Goal: Information Seeking & Learning: Learn about a topic

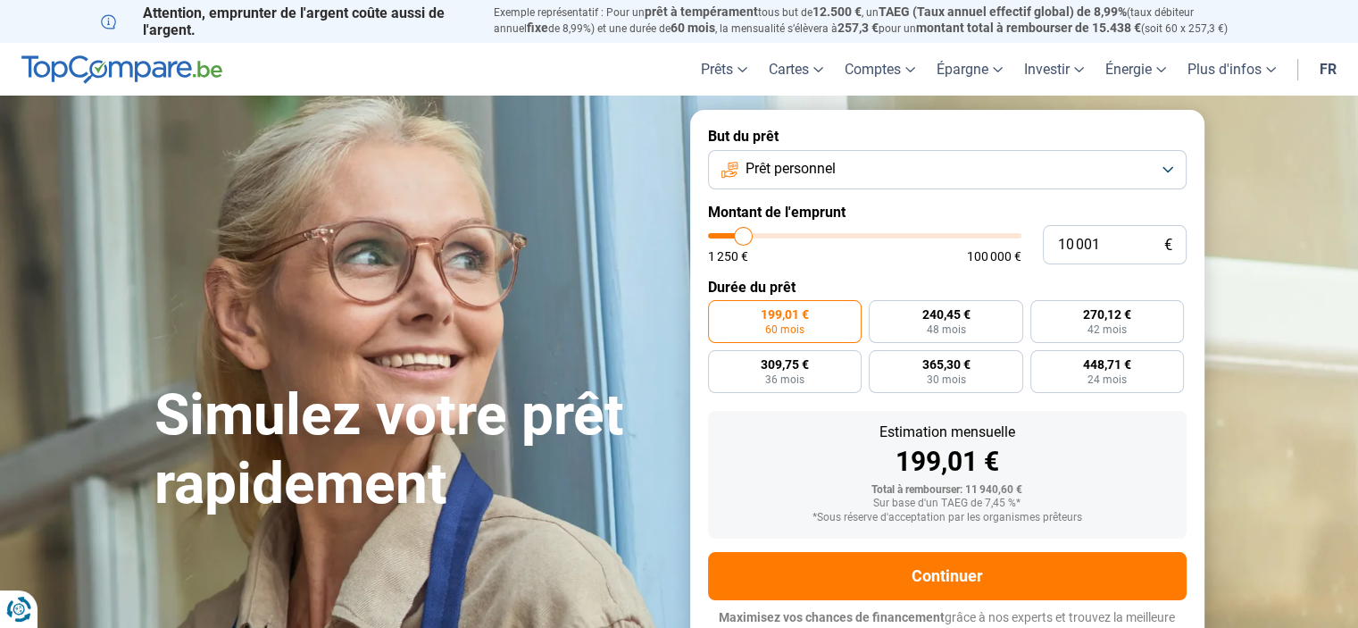
type input "12 000"
type input "12000"
type input "12 500"
type input "12500"
type input "13 250"
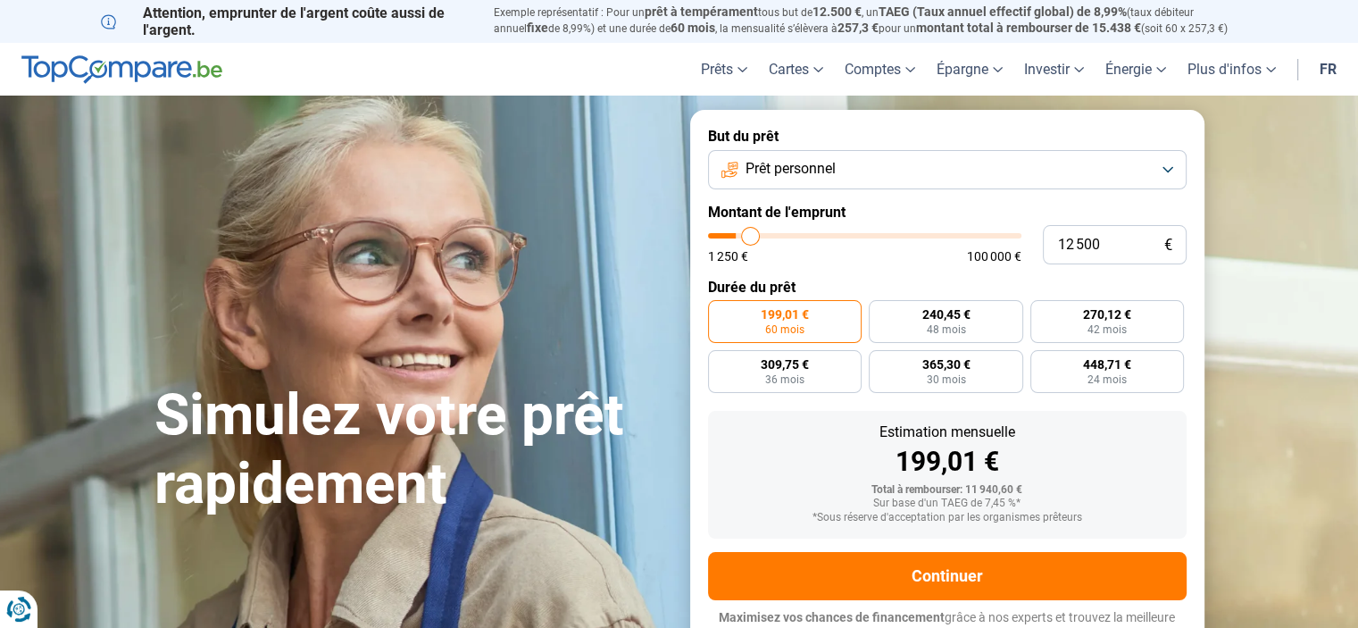
type input "13250"
type input "14 250"
type input "14250"
type input "15 500"
type input "15500"
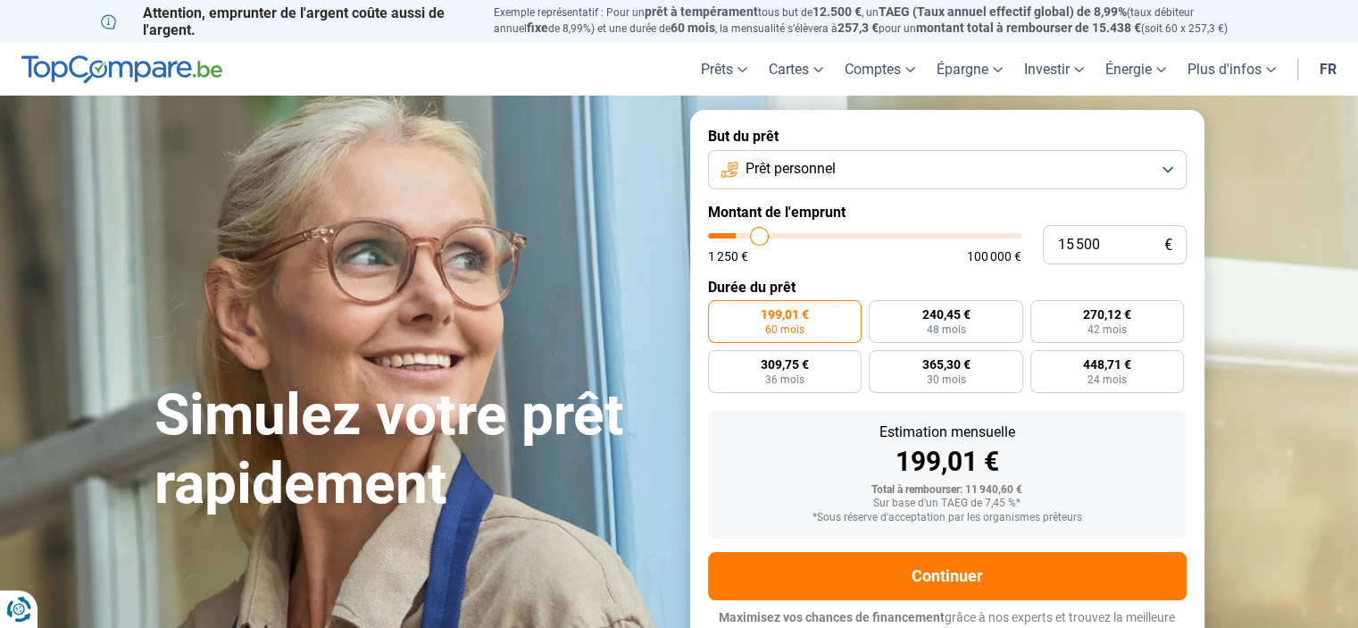
type input "18 250"
type input "18250"
type input "19 000"
type input "19000"
type input "21 250"
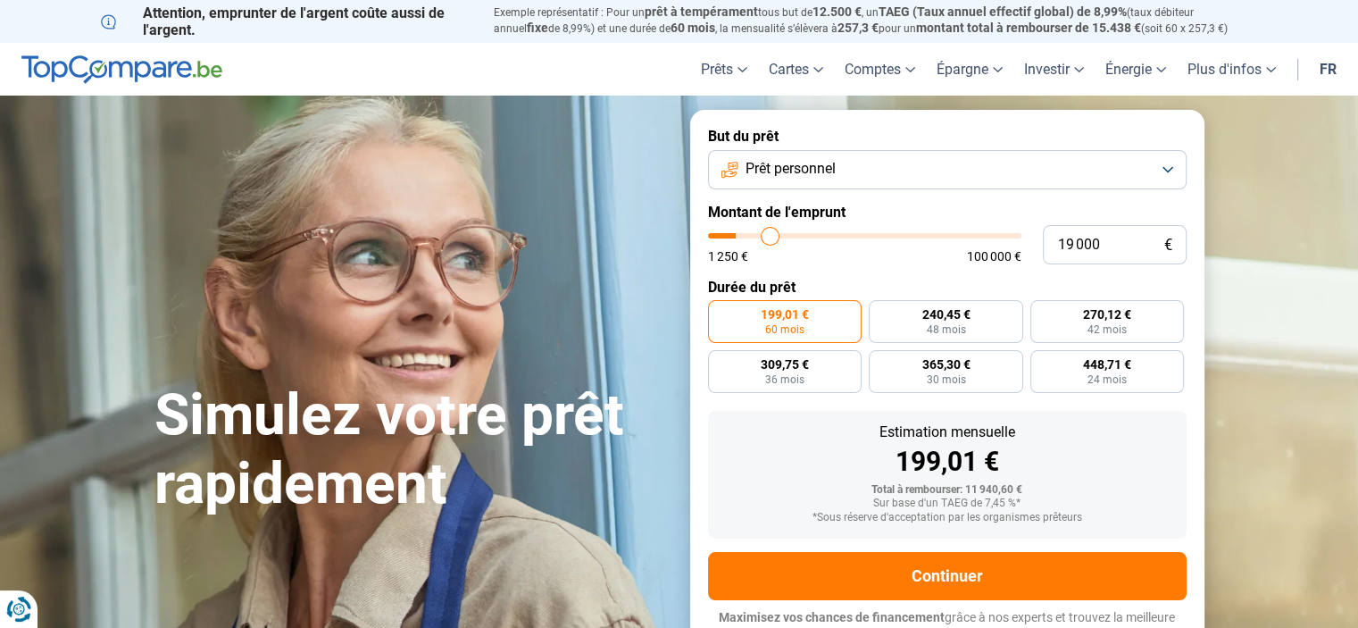
type input "21250"
type input "22 500"
type input "22500"
type input "23 500"
type input "23500"
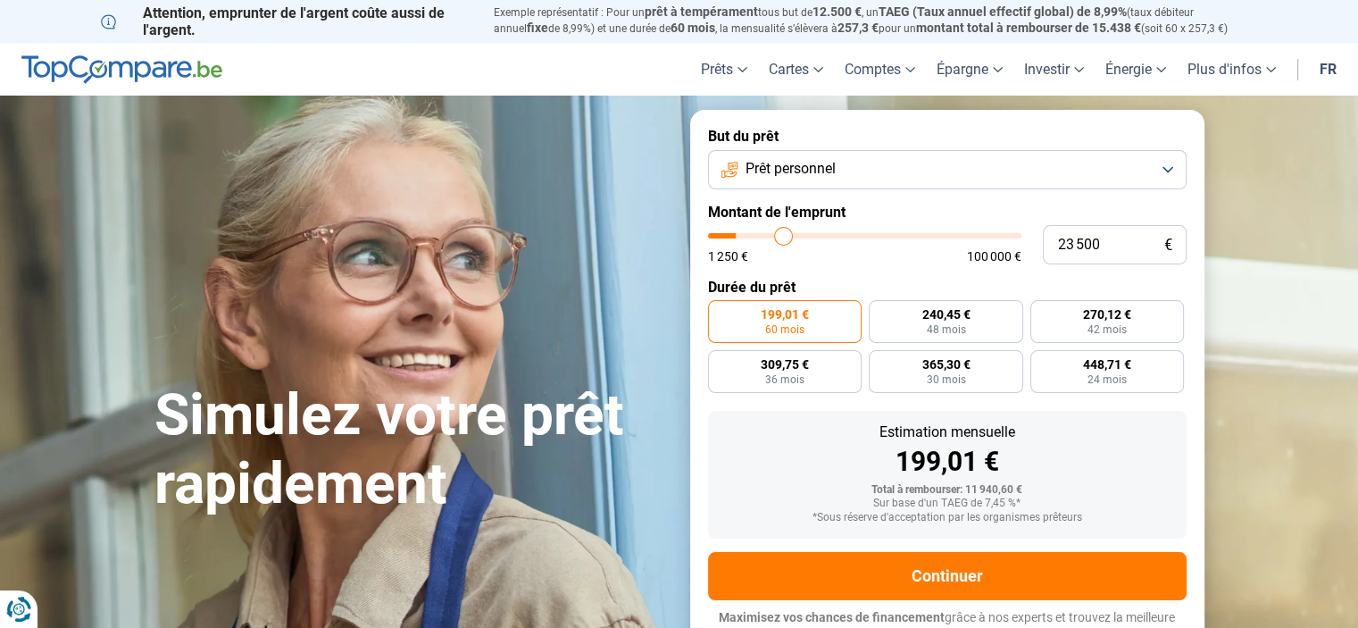
type input "25 000"
type input "25000"
type input "26 250"
type input "26250"
type input "27 750"
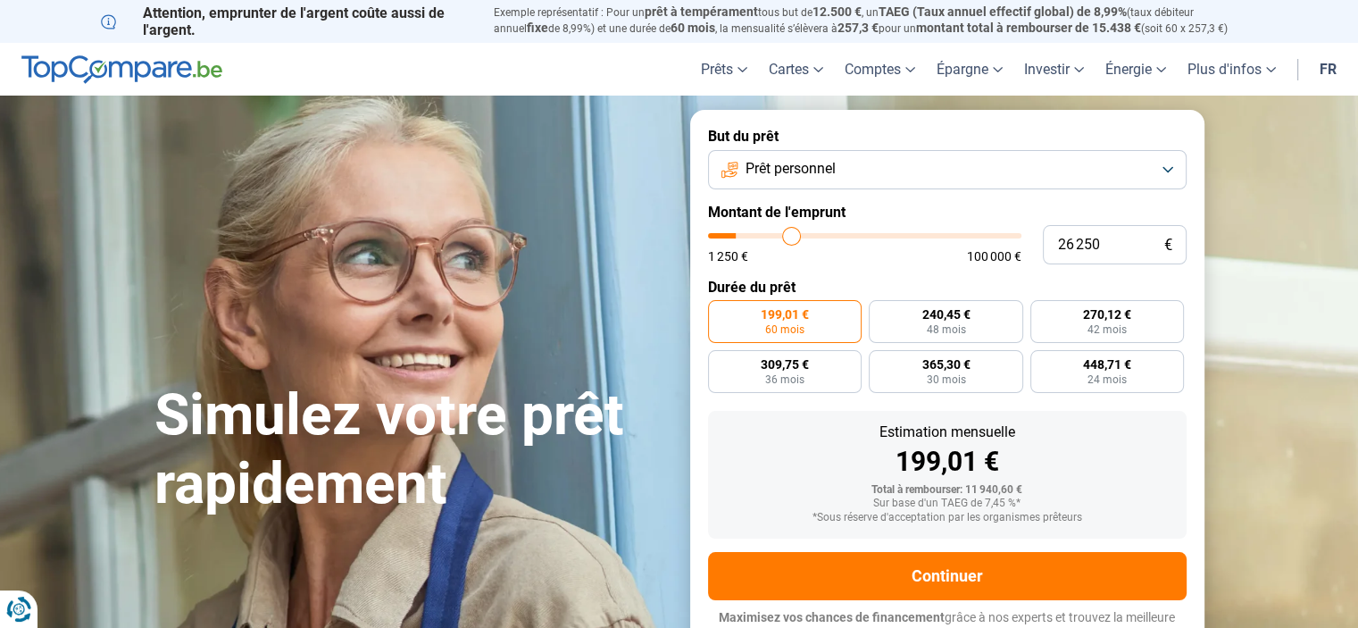
type input "27750"
type input "29 750"
type input "29750"
type input "32 000"
type input "32000"
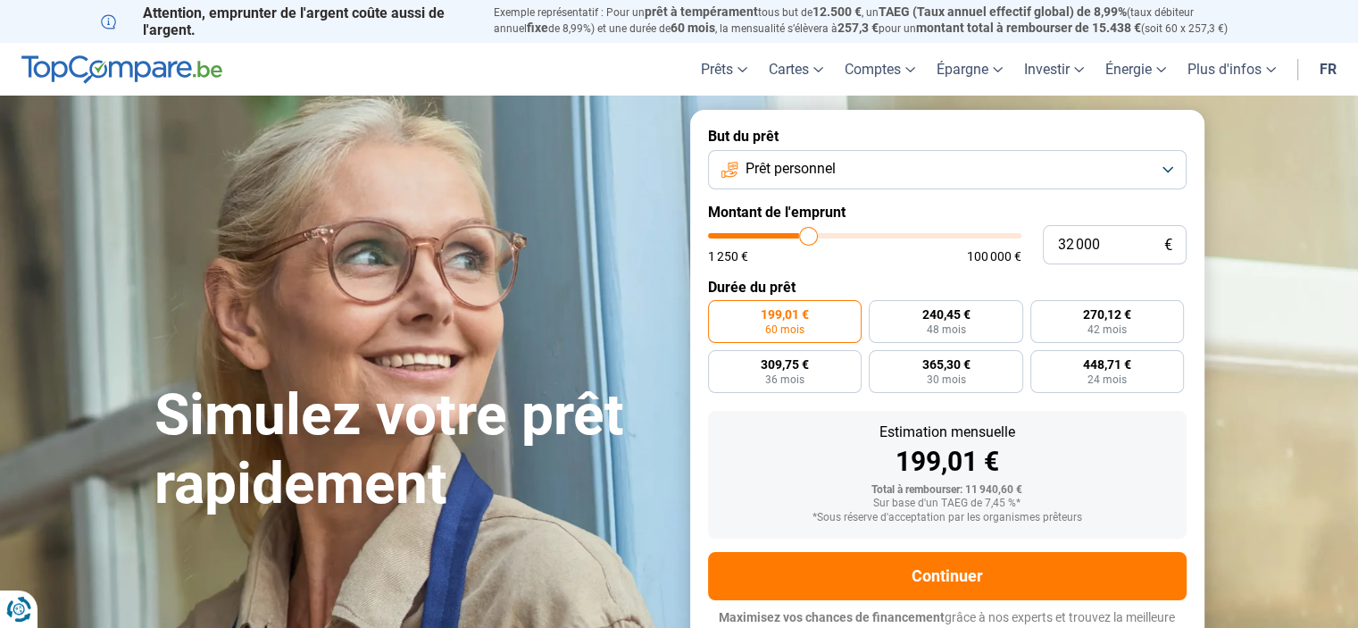
type input "35 500"
type input "35500"
type input "36 500"
type input "36500"
type input "38 000"
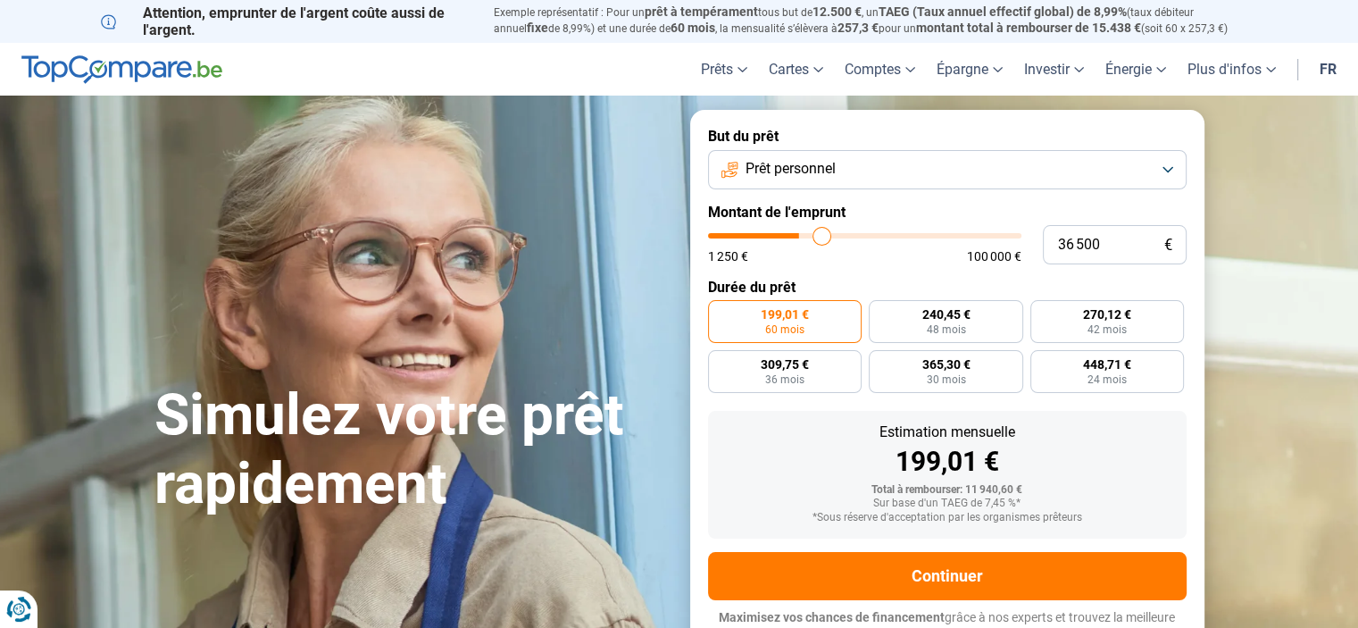
type input "38000"
type input "38 500"
type input "38500"
type input "39 000"
type input "39000"
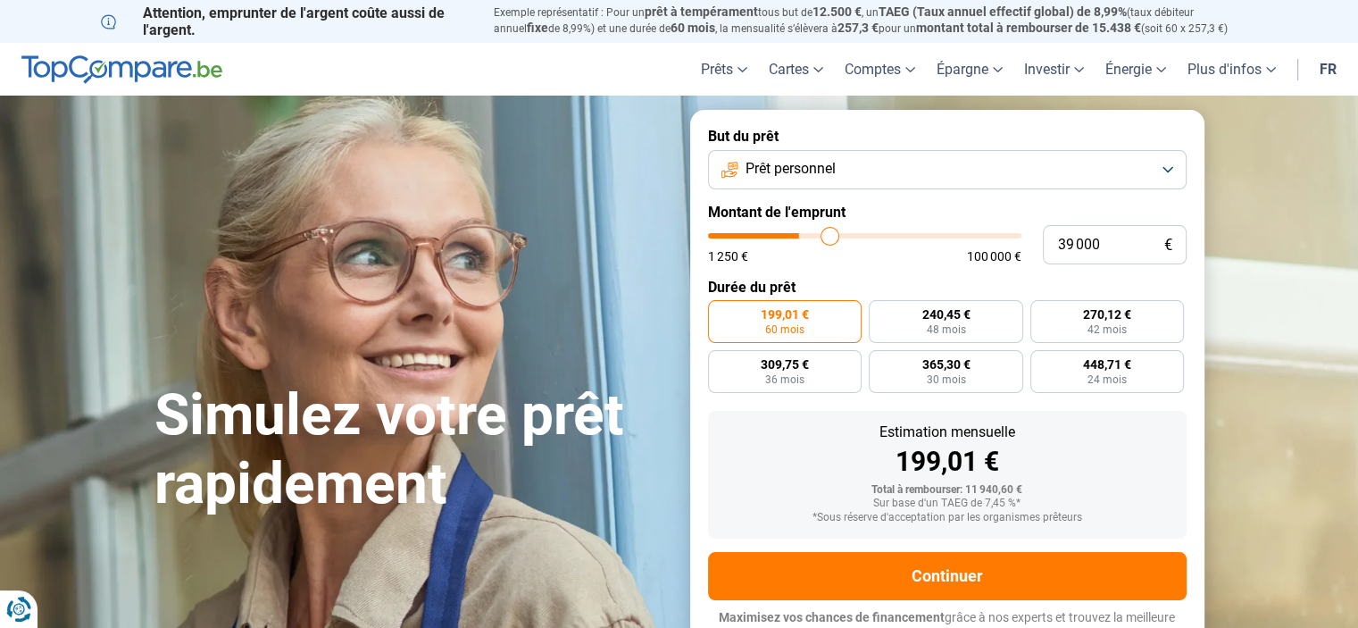
type input "40 000"
type input "40000"
type input "40 750"
type input "40750"
type input "42 000"
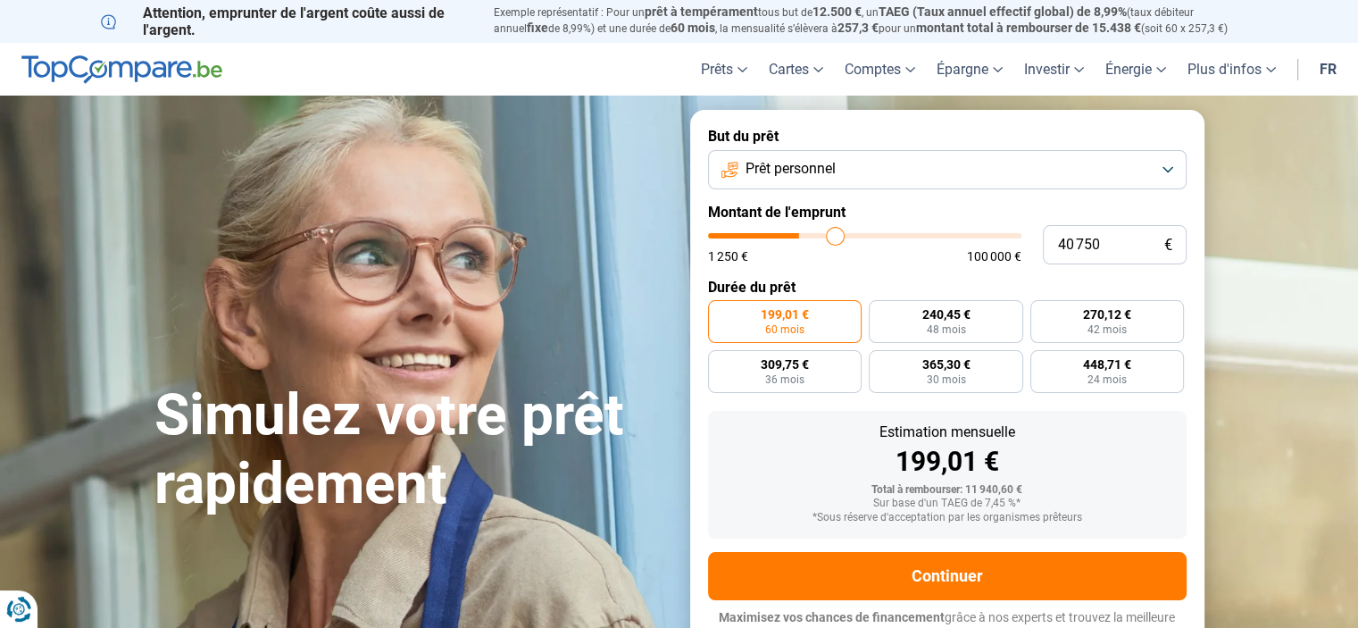
type input "42000"
type input "43 000"
type input "43000"
type input "44 250"
type input "44250"
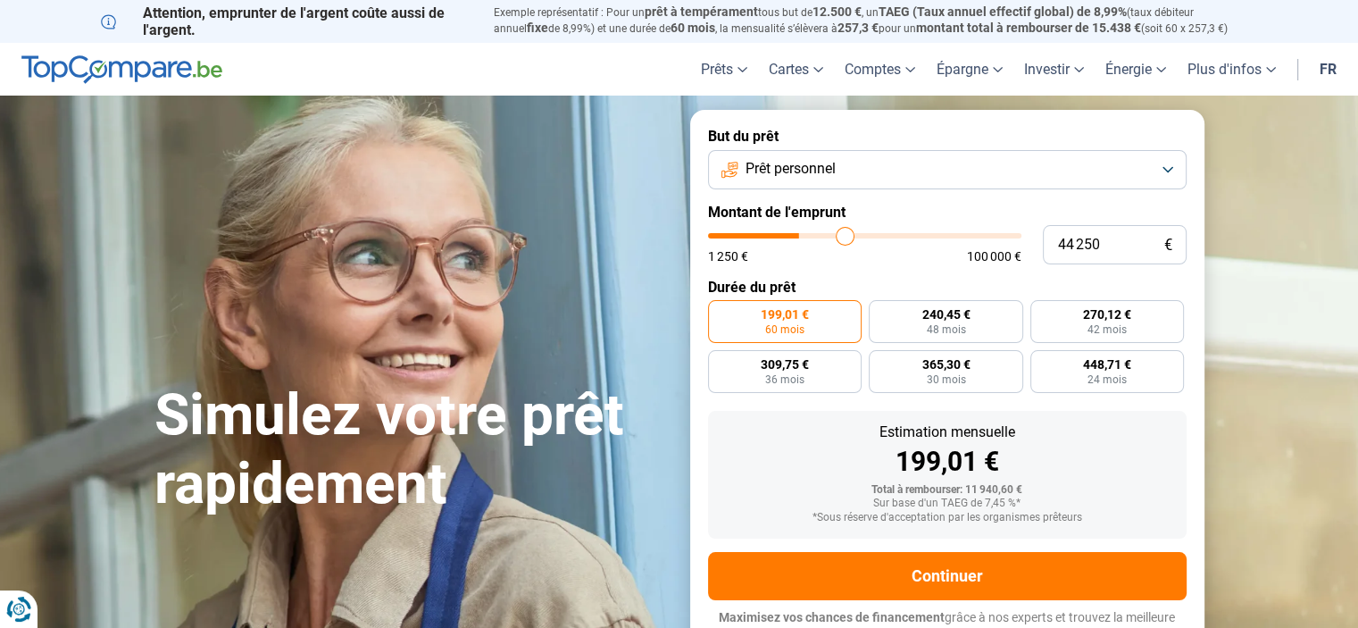
type input "45 000"
type input "45000"
type input "45 750"
type input "45750"
type input "46 000"
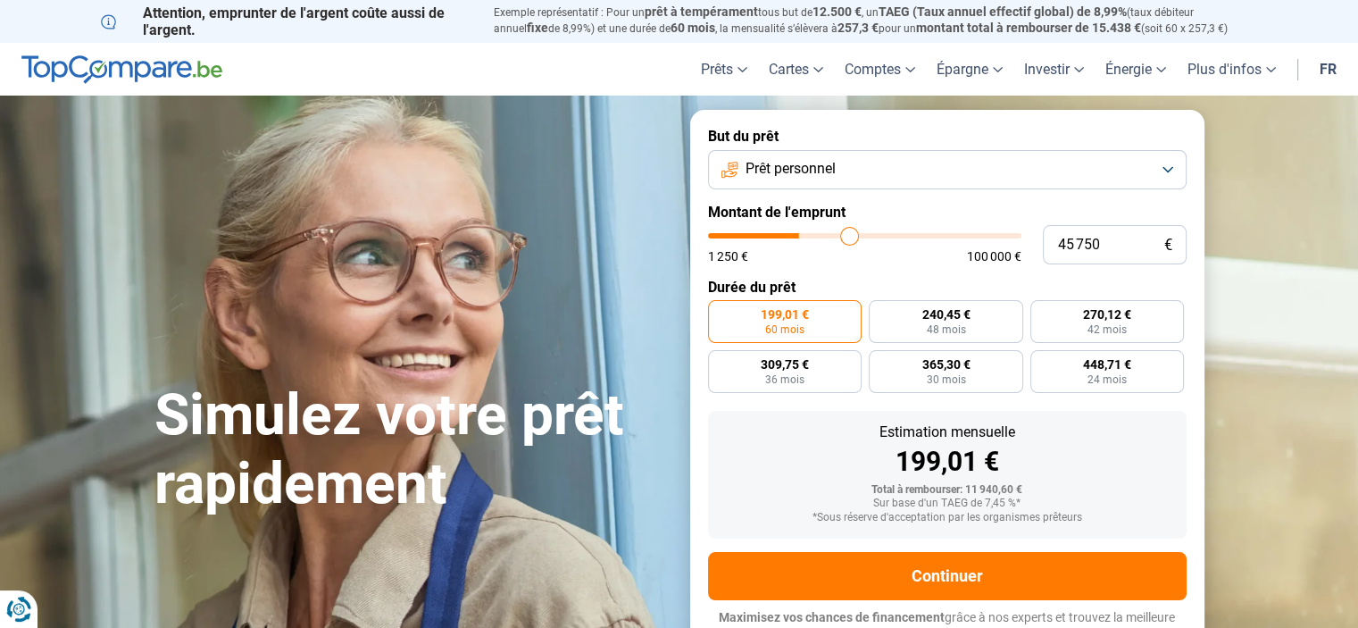
type input "46000"
type input "47 000"
type input "47000"
type input "47 750"
type input "47750"
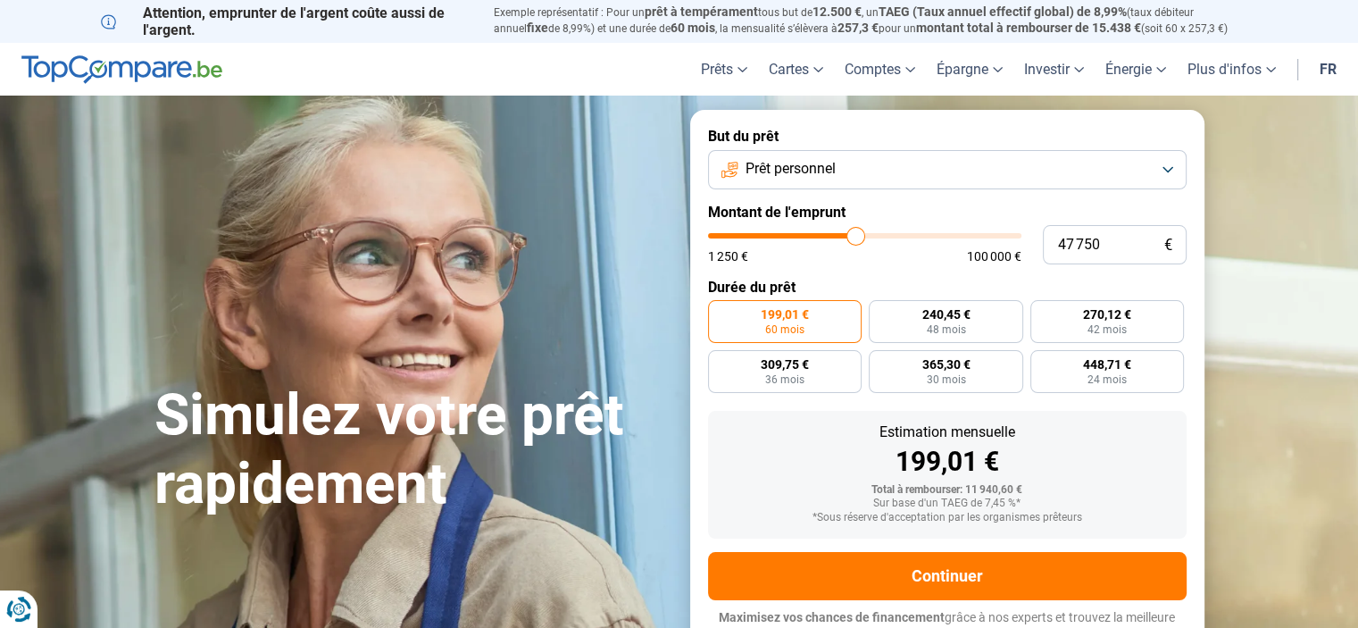
type input "48 250"
type input "48250"
type input "49 000"
type input "49000"
type input "49 500"
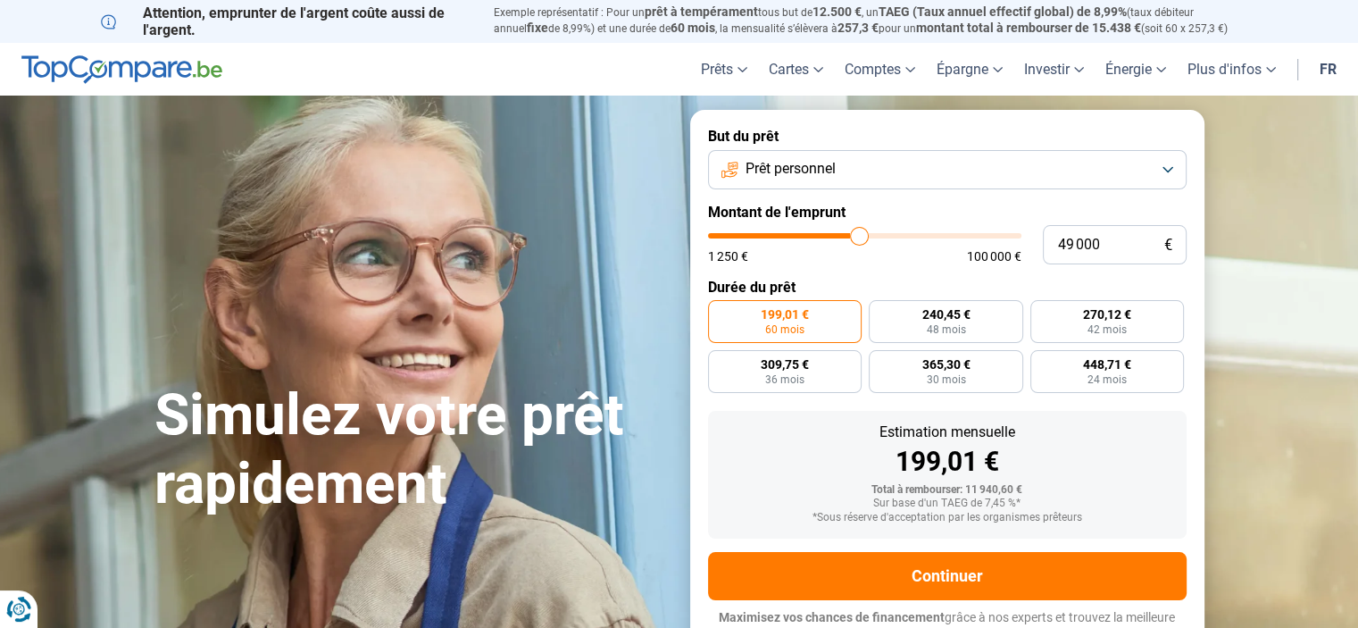
type input "49500"
type input "50 500"
type input "50500"
type input "51 000"
type input "51000"
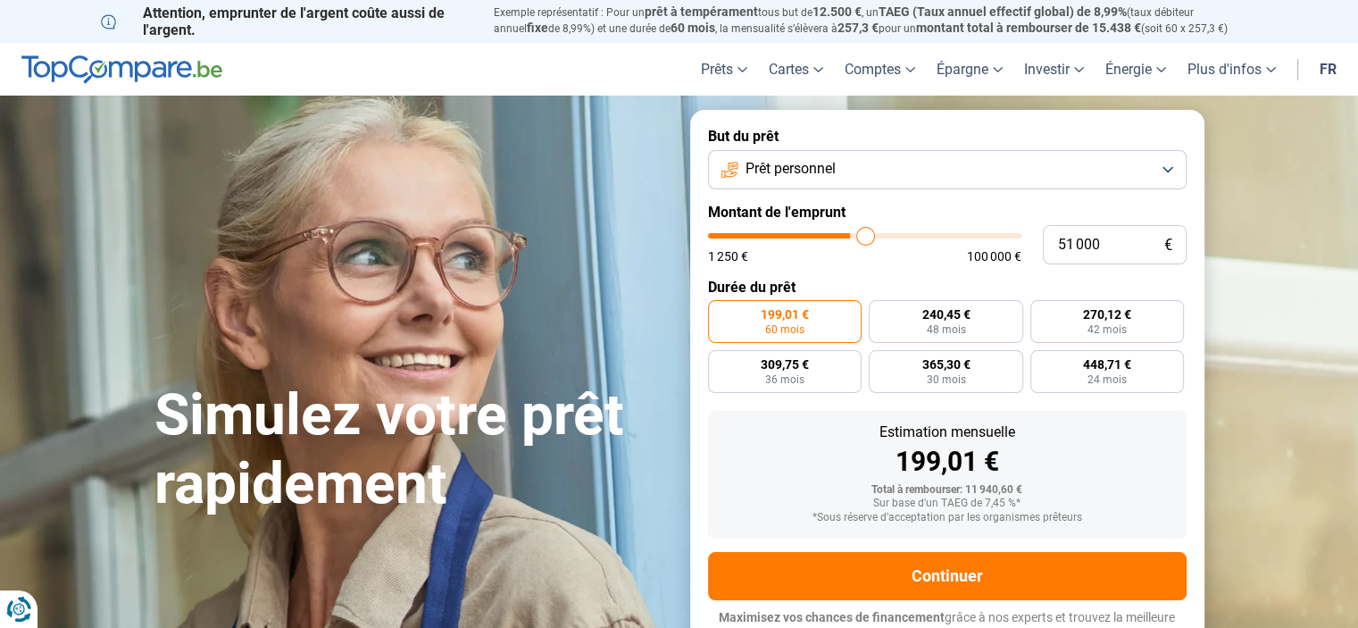
type input "51 750"
type input "51750"
type input "52 750"
type input "52750"
type input "53 250"
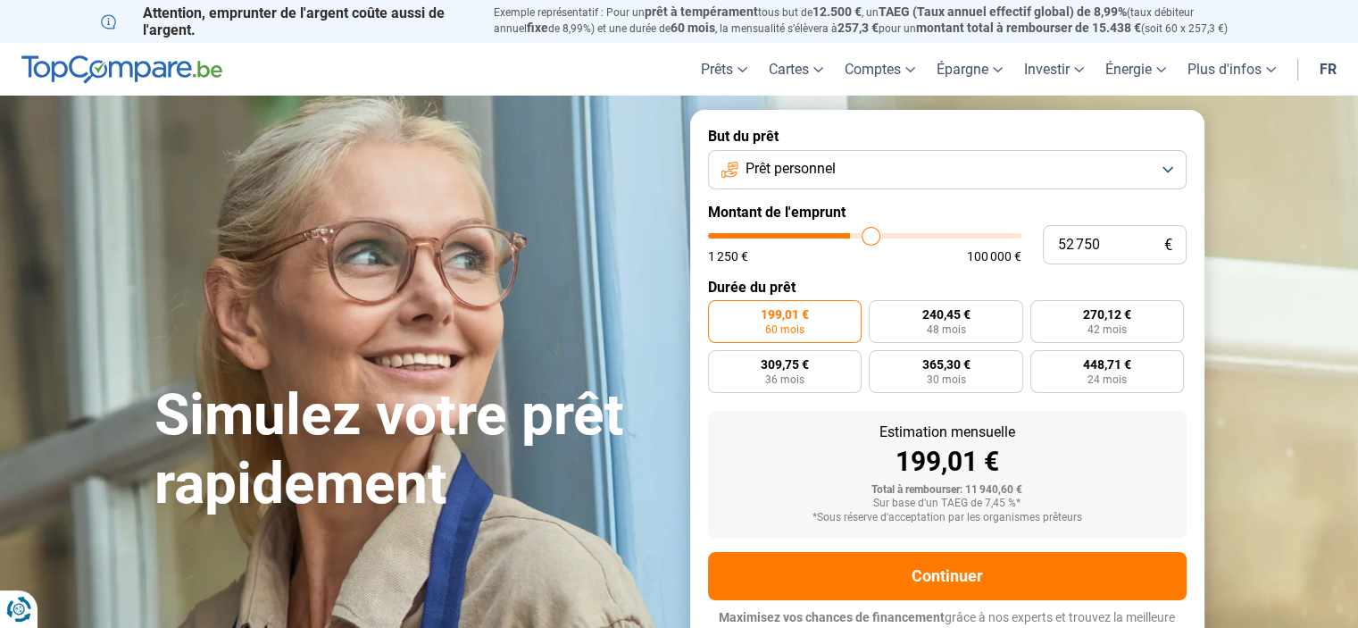
type input "53250"
type input "53 500"
type input "53500"
type input "54 500"
type input "54500"
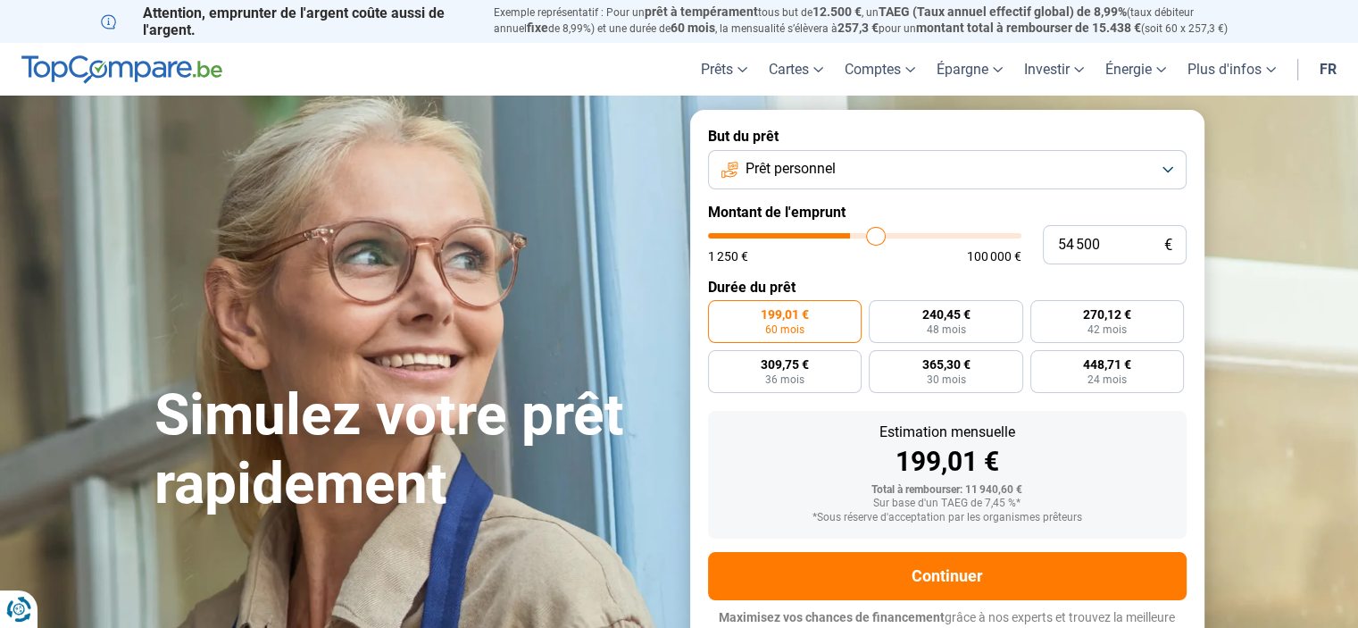
type input "55 000"
type input "55000"
type input "55 750"
type input "55750"
type input "56 250"
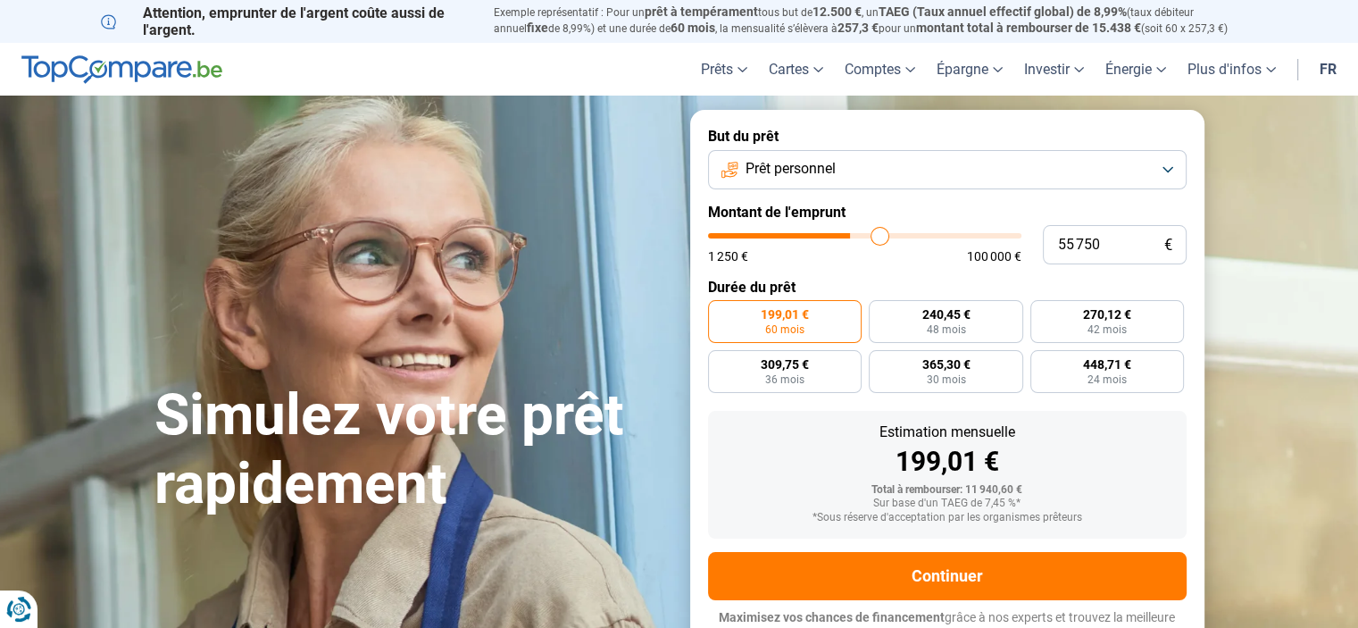
type input "56250"
type input "57 000"
type input "57000"
type input "57 250"
type input "57250"
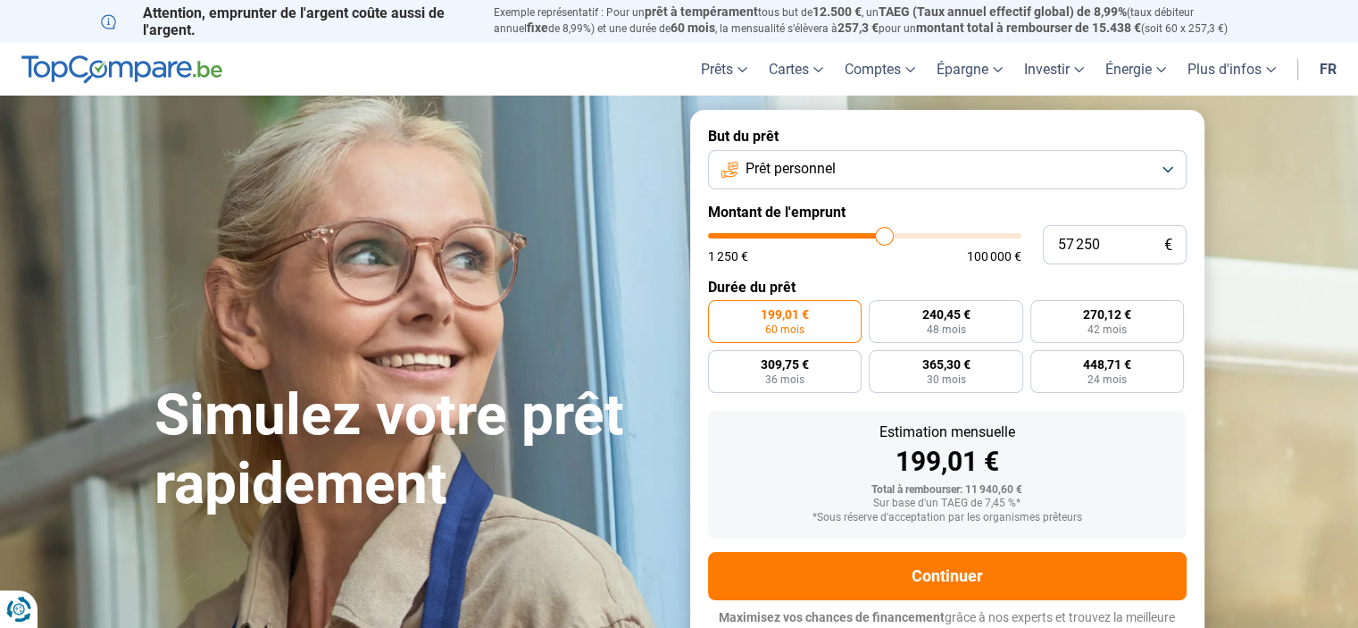
type input "57 500"
type input "57500"
type input "57 750"
type input "57750"
type input "58 500"
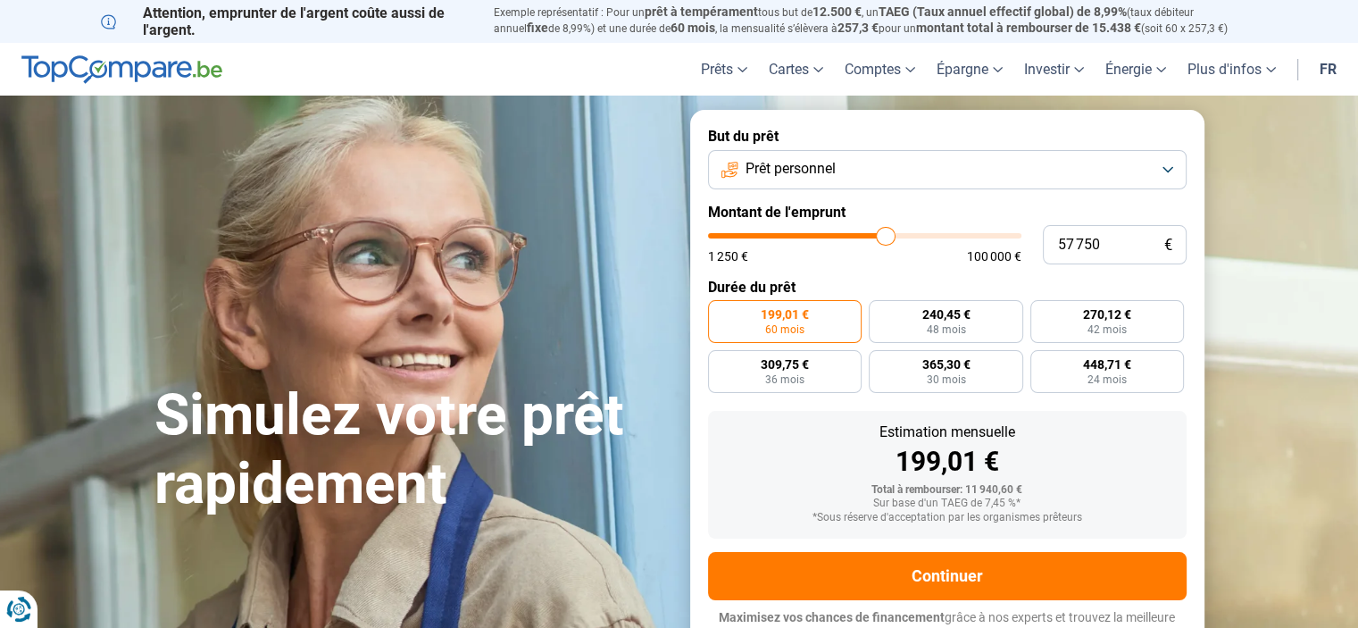
type input "58500"
type input "60 250"
type input "60250"
type input "61 250"
type input "61250"
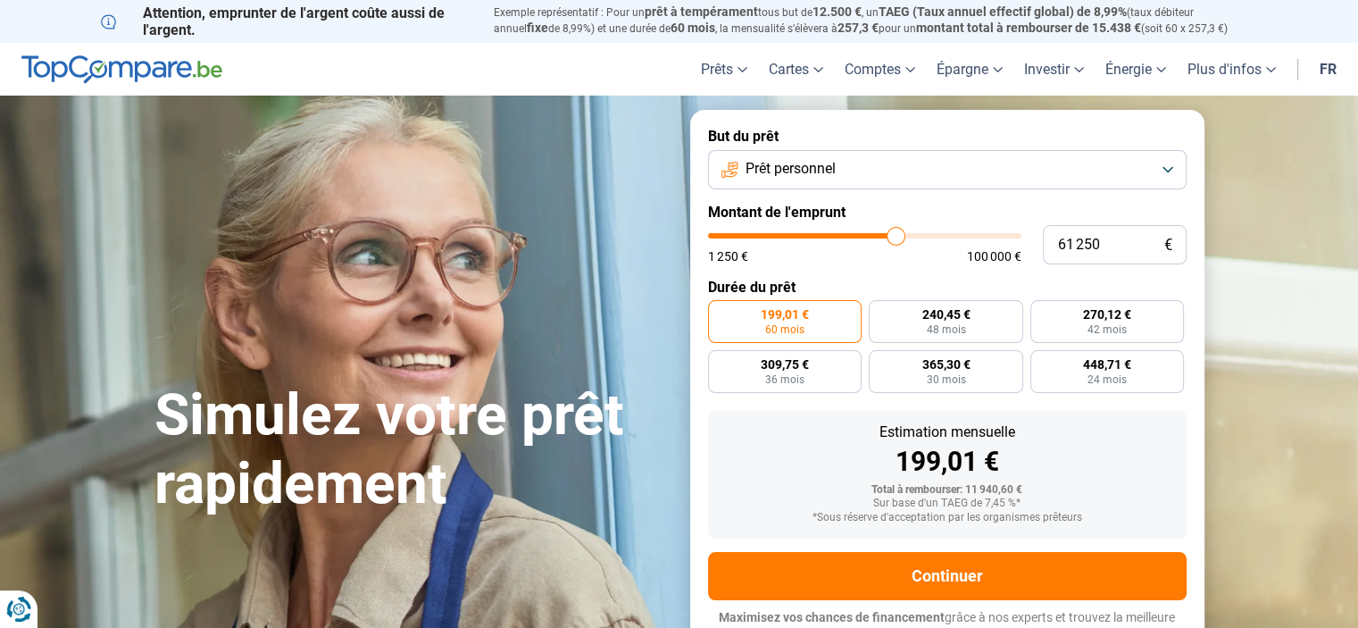
type input "61 750"
type input "61750"
type input "62 500"
type input "62500"
type input "62 750"
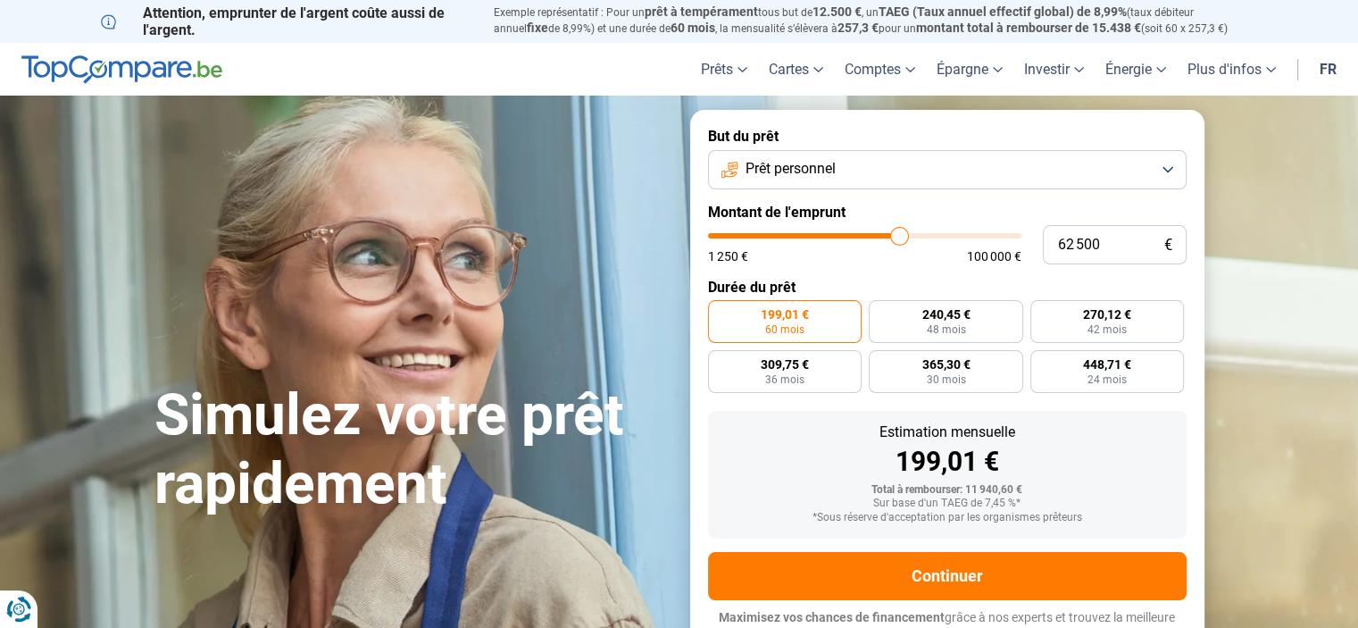
type input "62750"
type input "63 000"
type input "63000"
type input "63 750"
type input "63750"
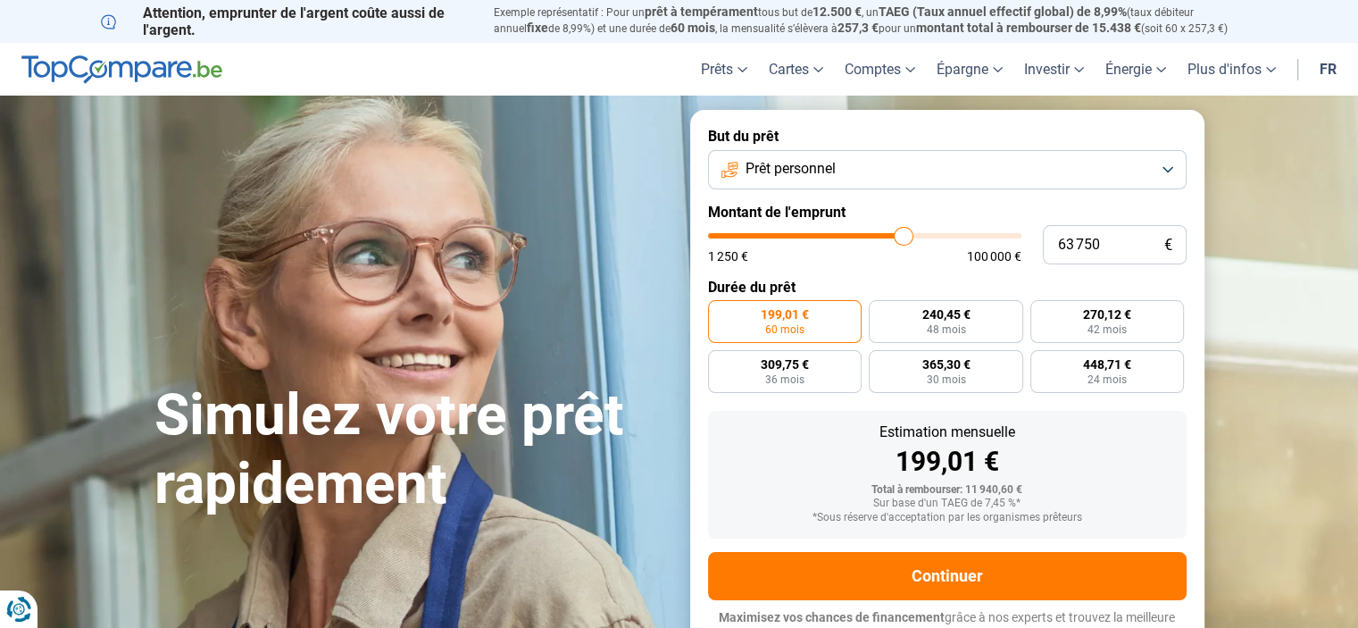
type input "64 750"
type input "64750"
type input "65 250"
type input "65250"
type input "65 750"
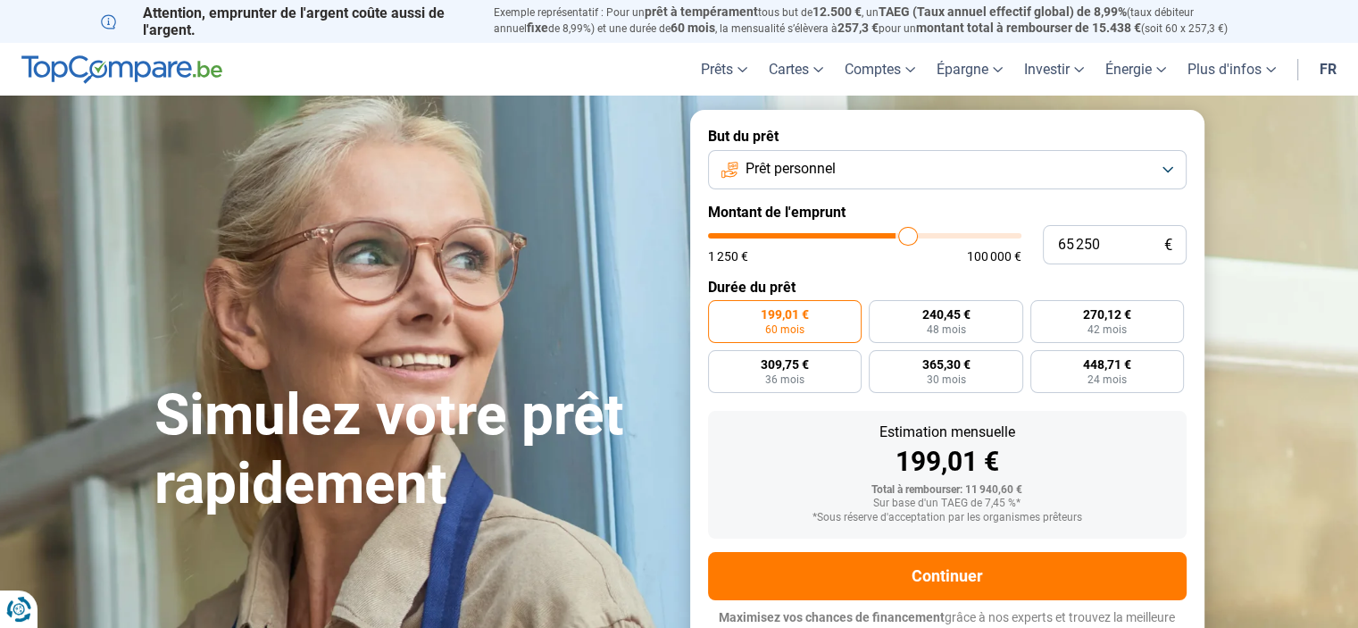
type input "65750"
type input "66 250"
type input "66250"
type input "66 750"
type input "66750"
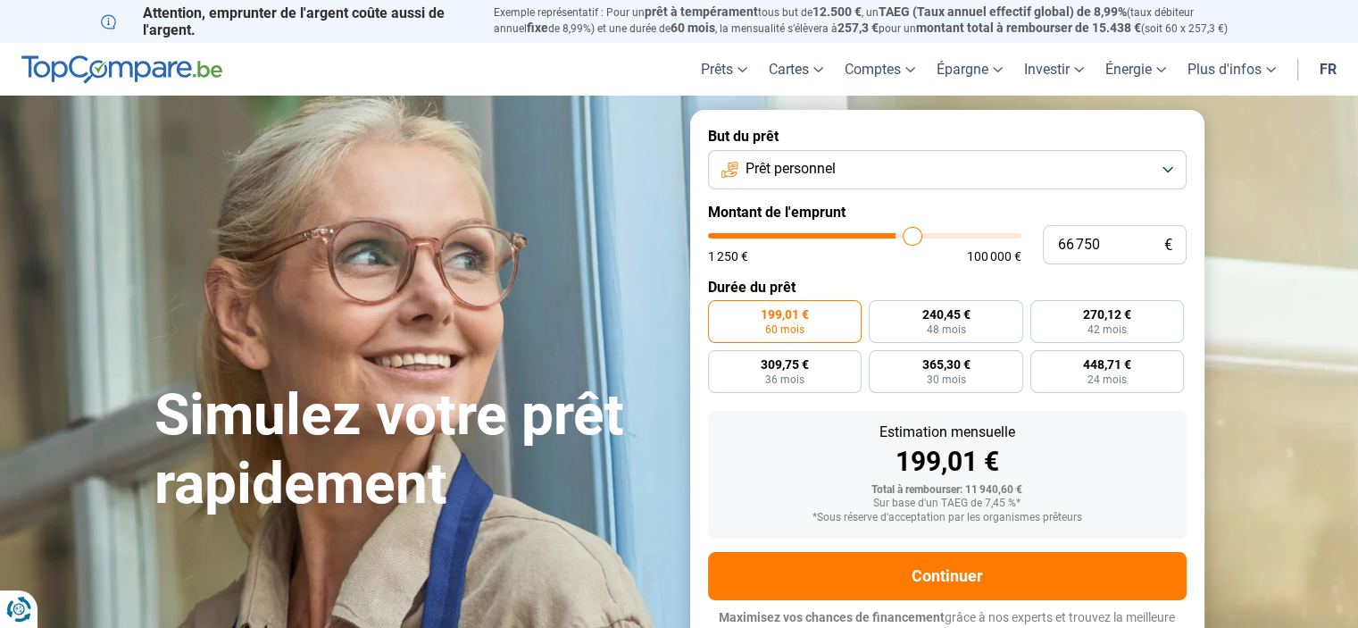
type input "68 000"
type input "68000"
type input "68 500"
type input "68500"
type input "69 250"
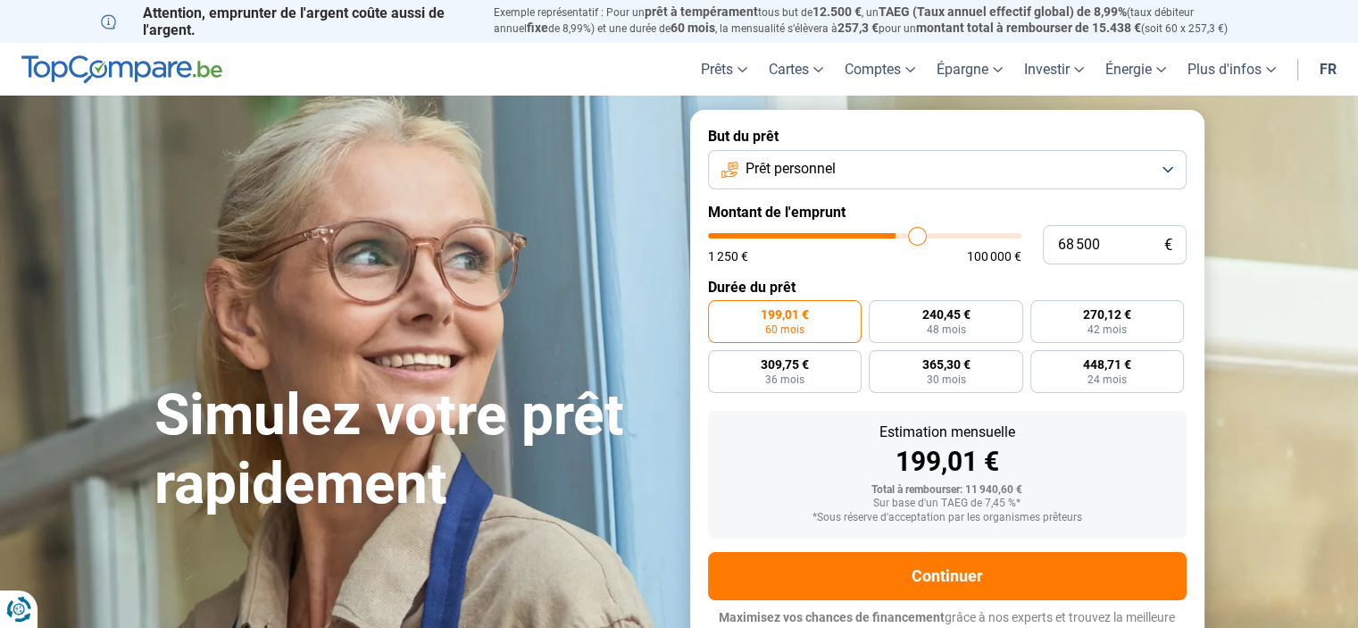
type input "69250"
type input "69 750"
type input "69750"
type input "70 000"
type input "70000"
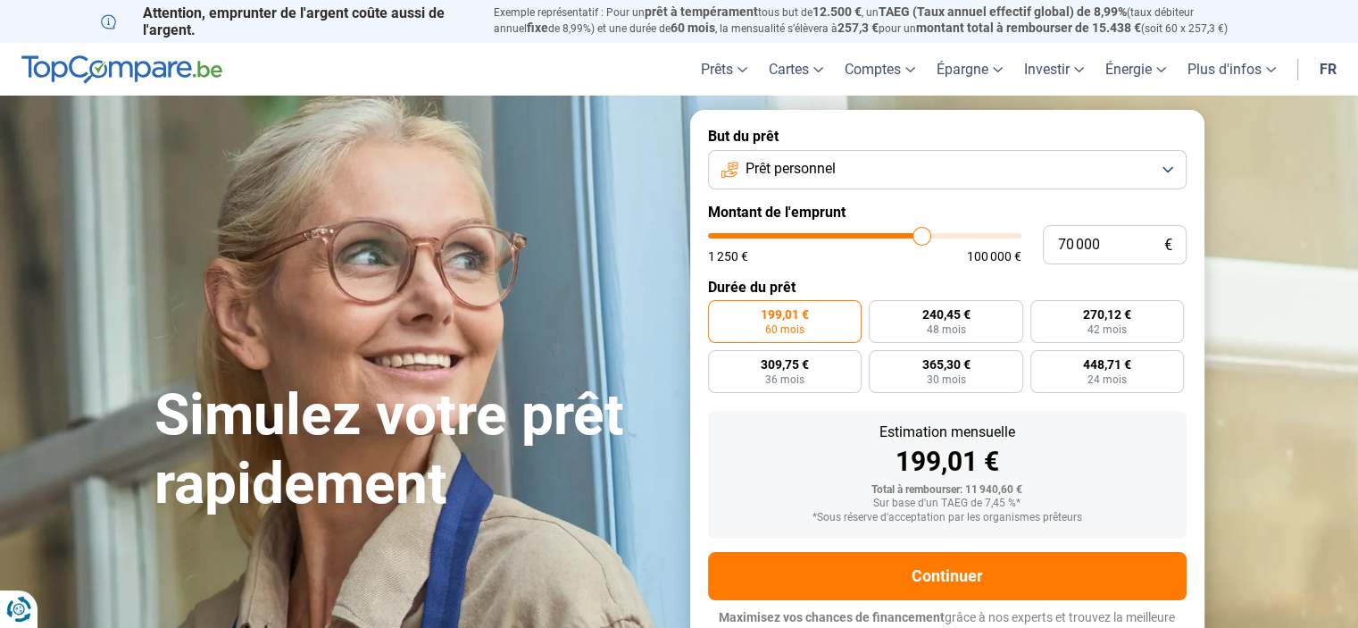
type input "70 250"
type input "70250"
type input "70 500"
type input "70500"
type input "70 750"
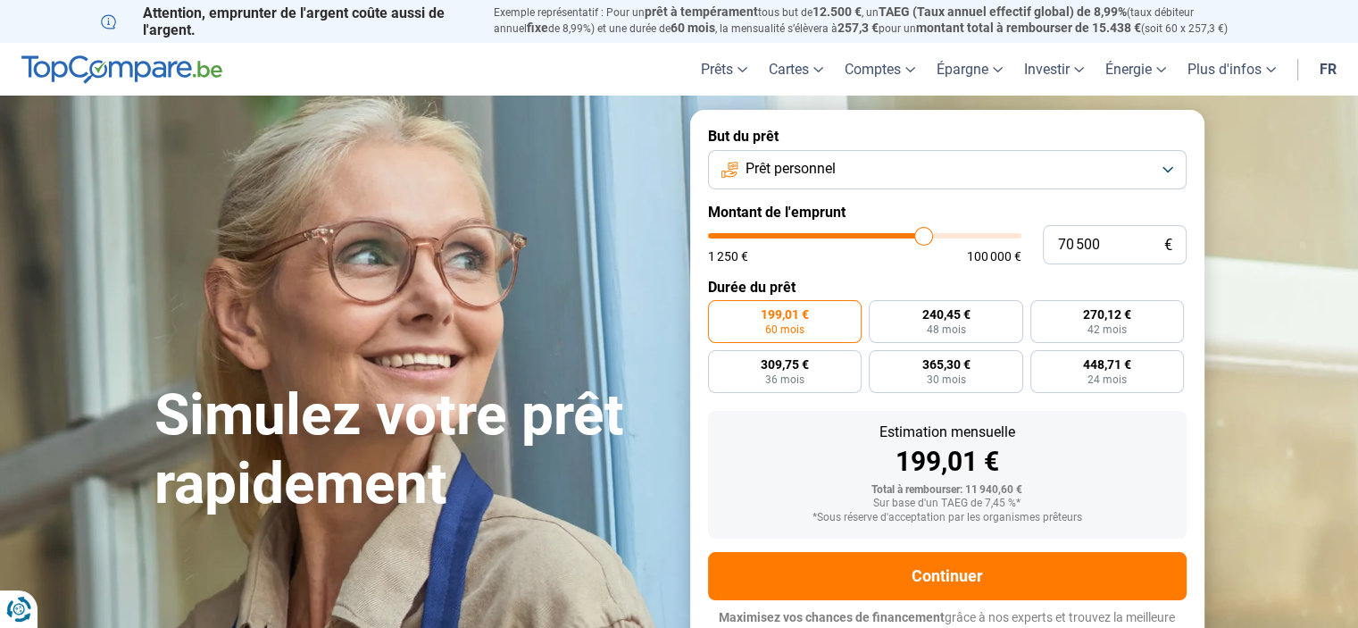
type input "70750"
type input "71 000"
type input "71000"
type input "71 250"
type input "71250"
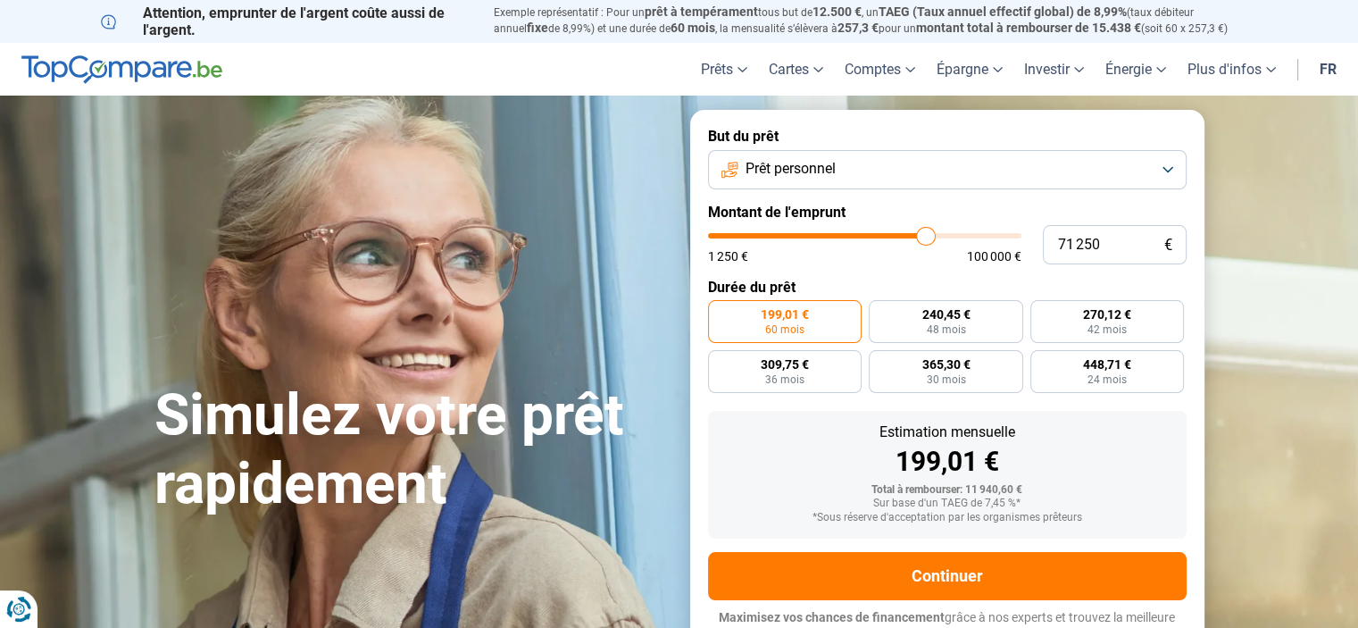
type input "71 500"
type input "71500"
type input "71 750"
type input "71750"
type input "72 000"
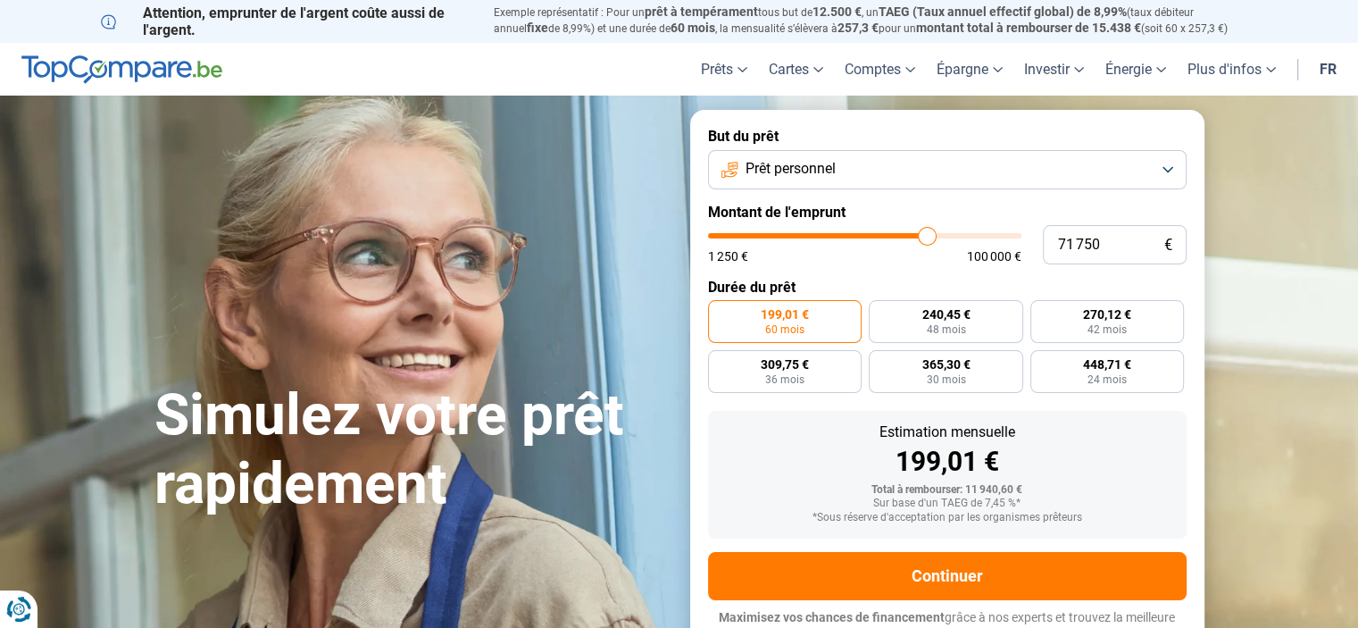
type input "72000"
type input "72 250"
type input "72250"
type input "72 750"
type input "72750"
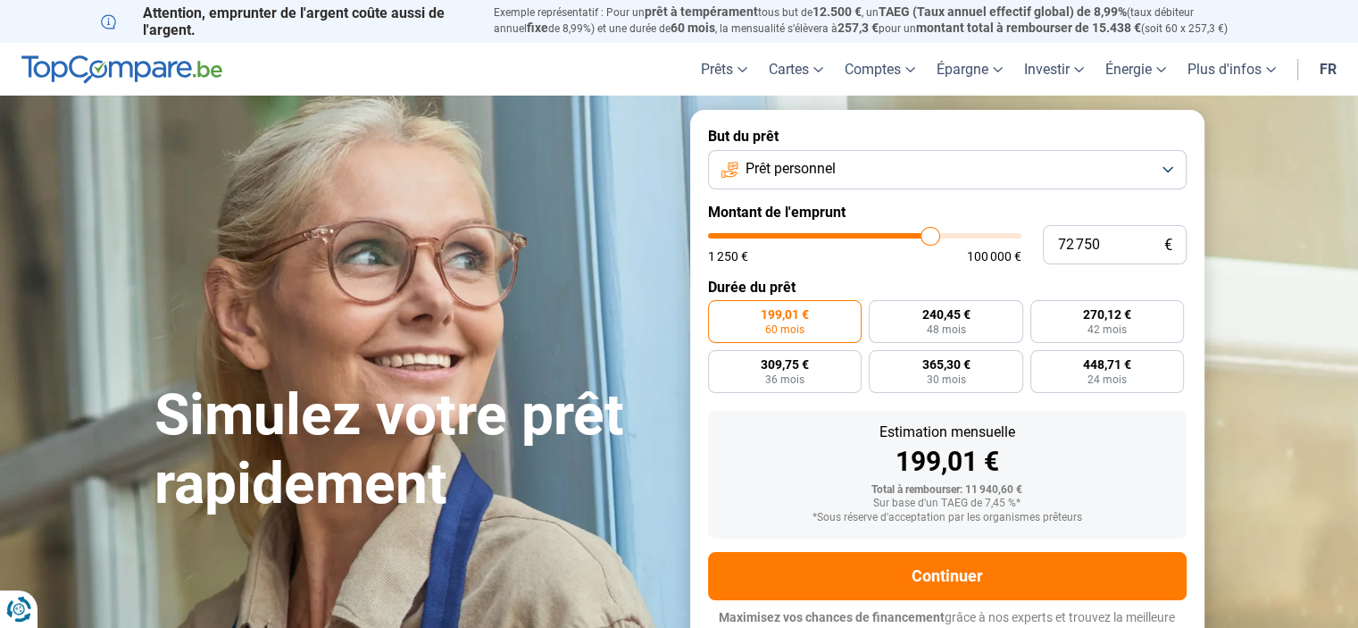
type input "73 000"
type input "73000"
type input "73 250"
type input "73250"
type input "73 750"
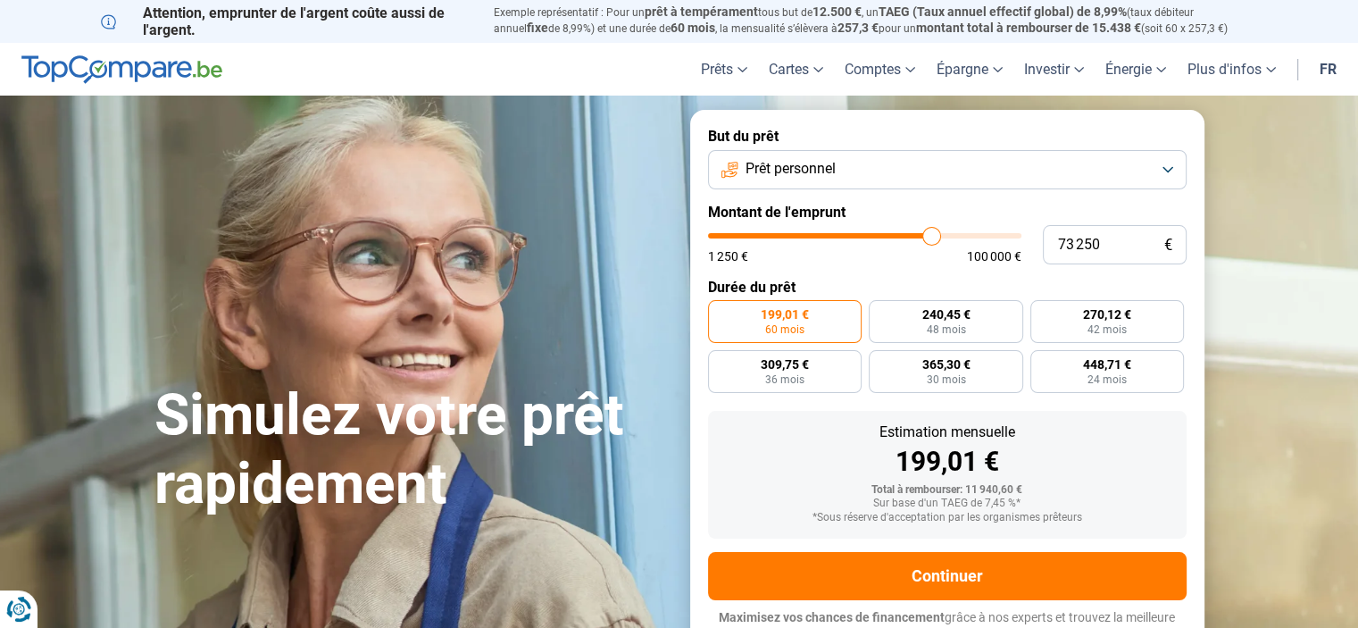
type input "73750"
type input "74 750"
type input "74750"
type input "76 000"
type input "76000"
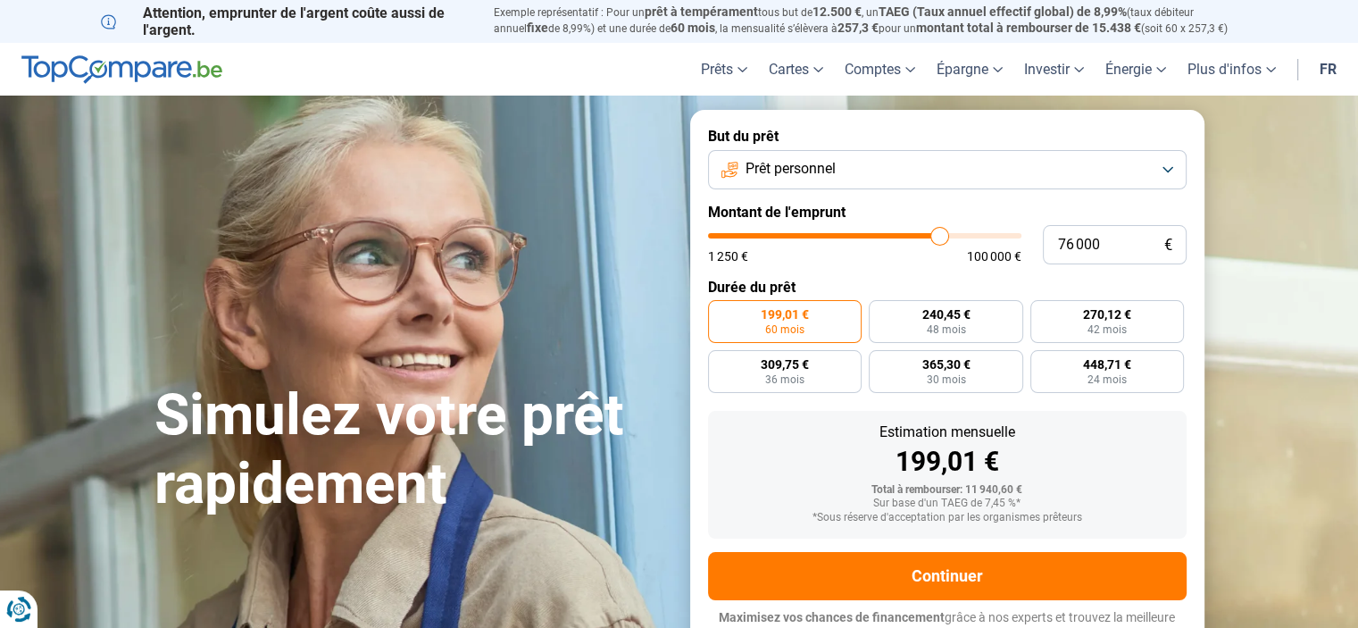
type input "76 250"
type input "76250"
type input "76 500"
type input "76500"
type input "77 250"
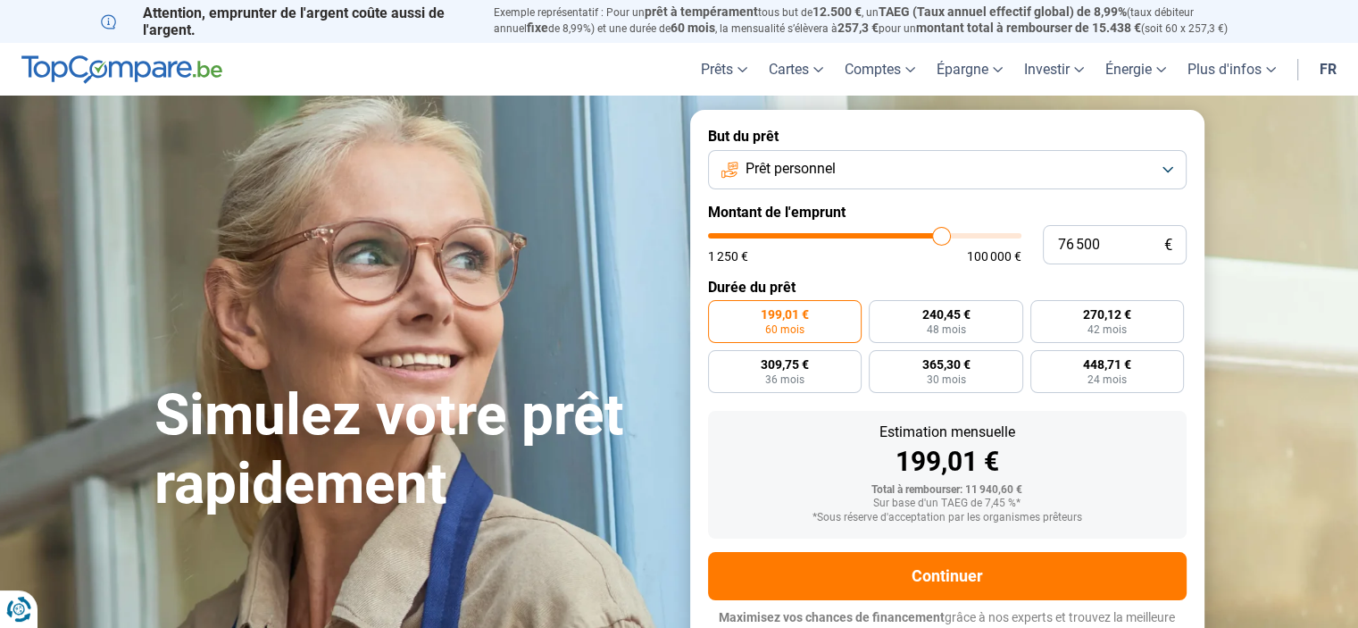
type input "77250"
type input "78 250"
type input "78250"
type input "78 500"
type input "78500"
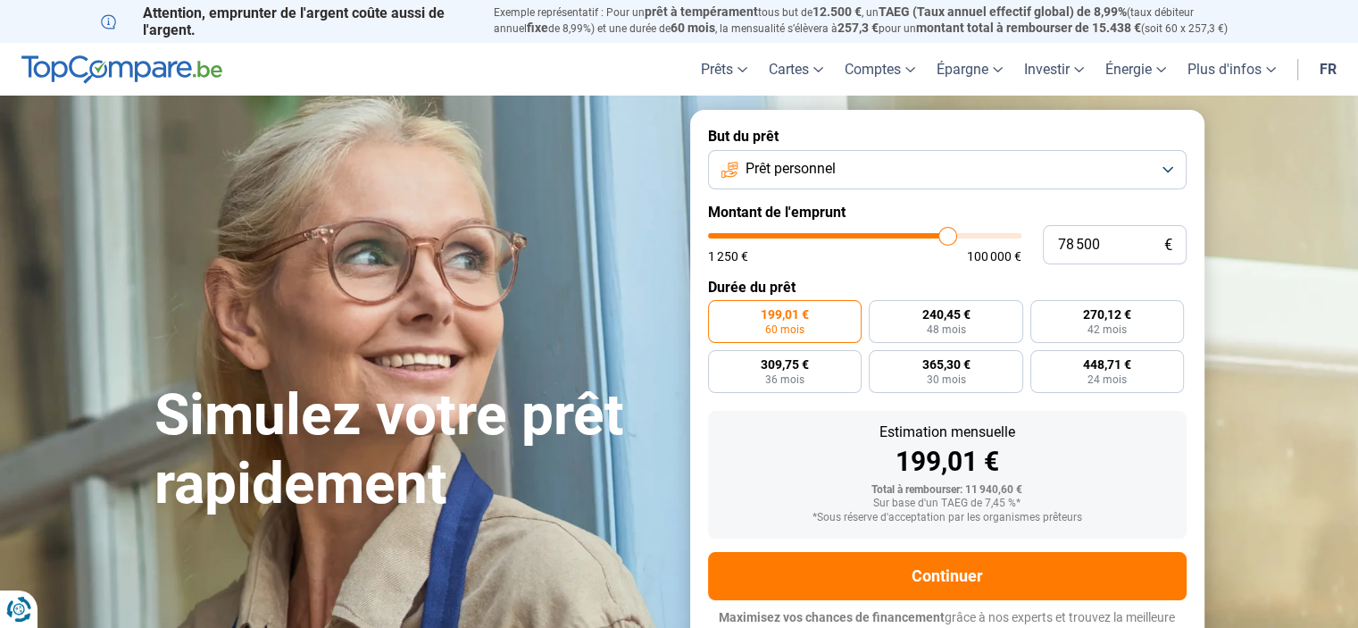
type input "78 750"
type input "78750"
type input "79 250"
type input "79250"
type input "79 750"
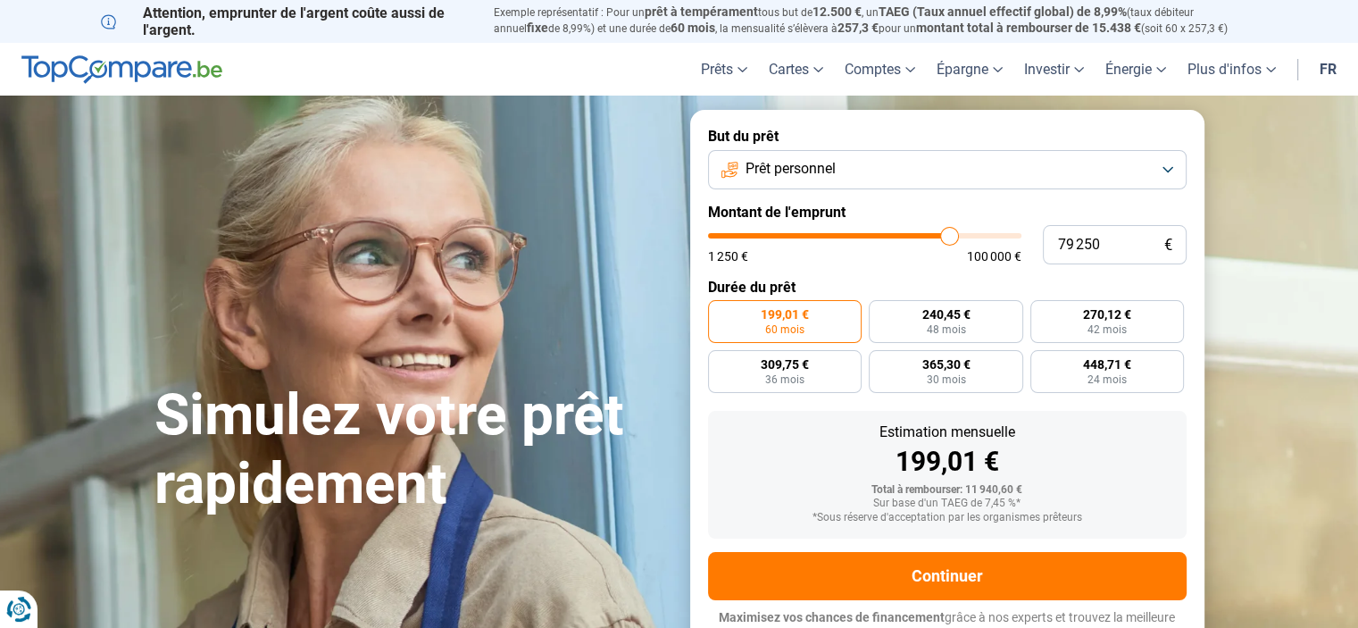
type input "79750"
type input "80 250"
type input "80250"
type input "80 750"
type input "80750"
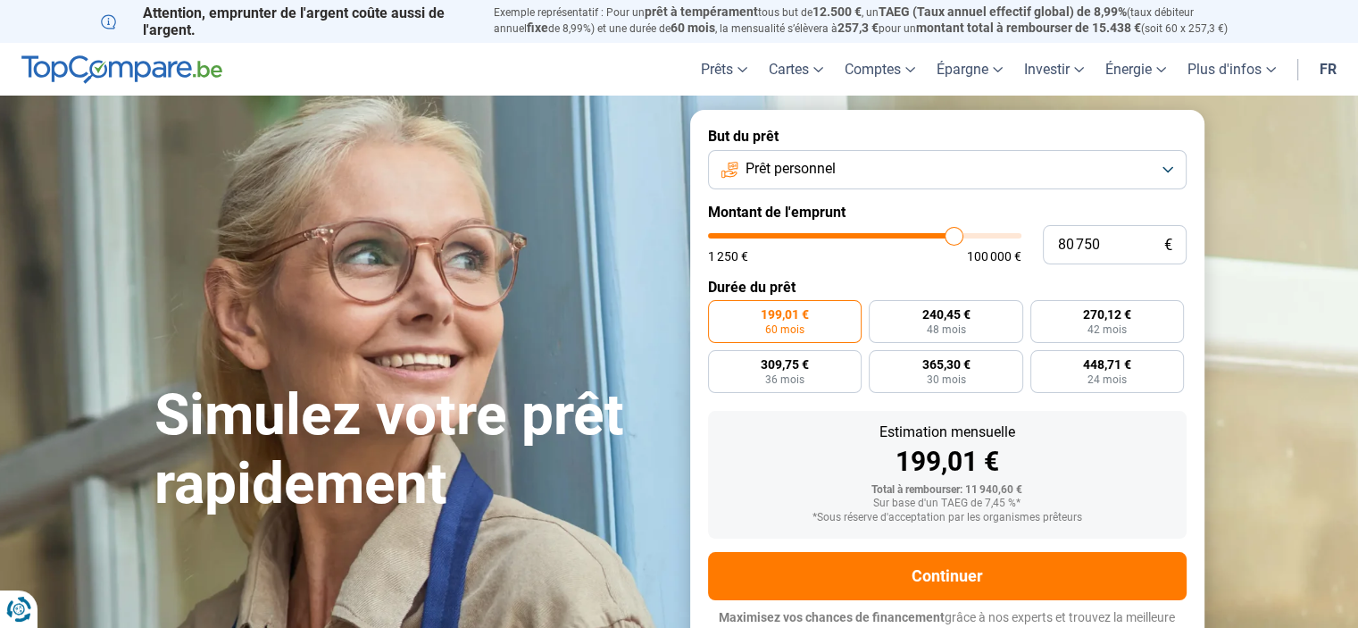
type input "81 000"
type input "81000"
type input "81 250"
type input "81250"
type input "81 500"
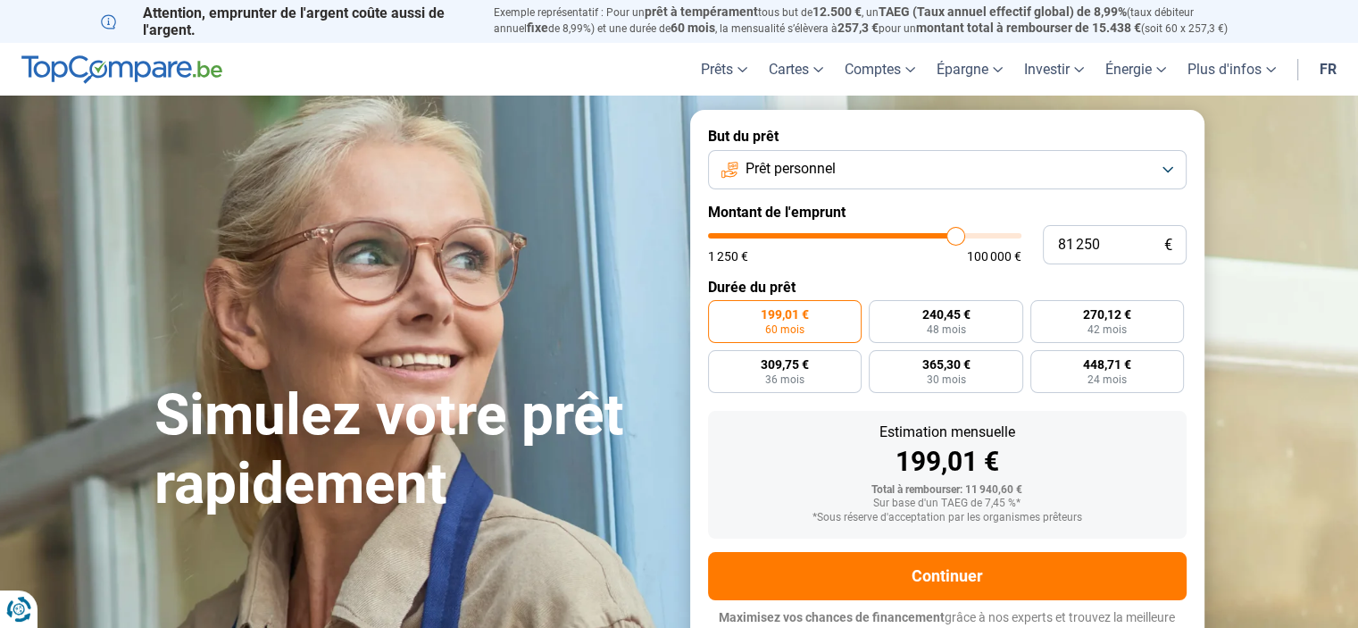
type input "81500"
type input "82 250"
type input "82250"
type input "82 500"
type input "82500"
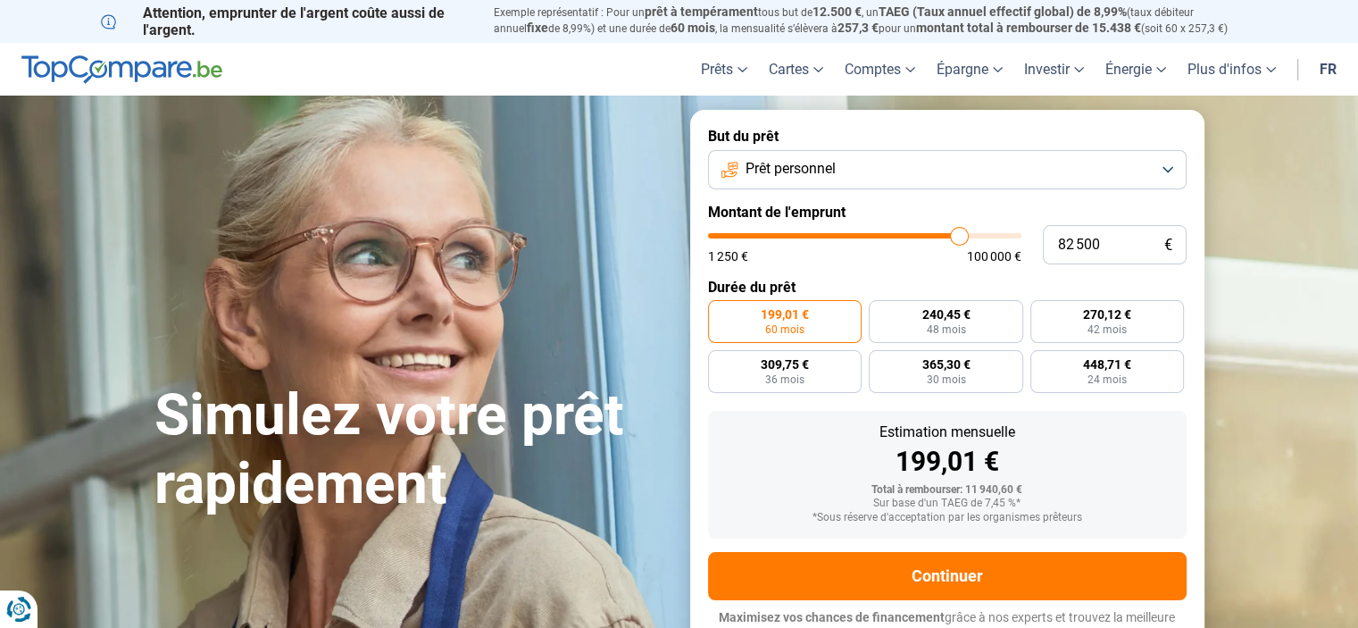
type input "83 000"
type input "83000"
type input "83 250"
type input "83250"
type input "83 500"
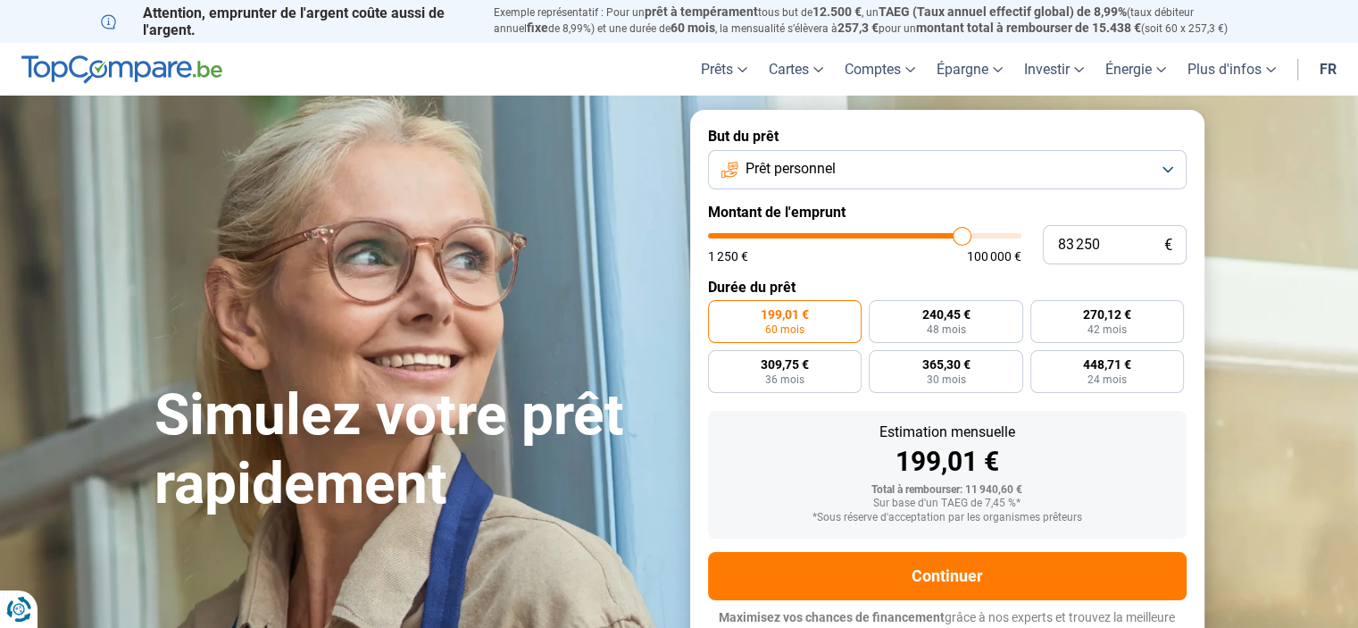
type input "83500"
type input "84 000"
type input "84000"
type input "84 750"
type input "84750"
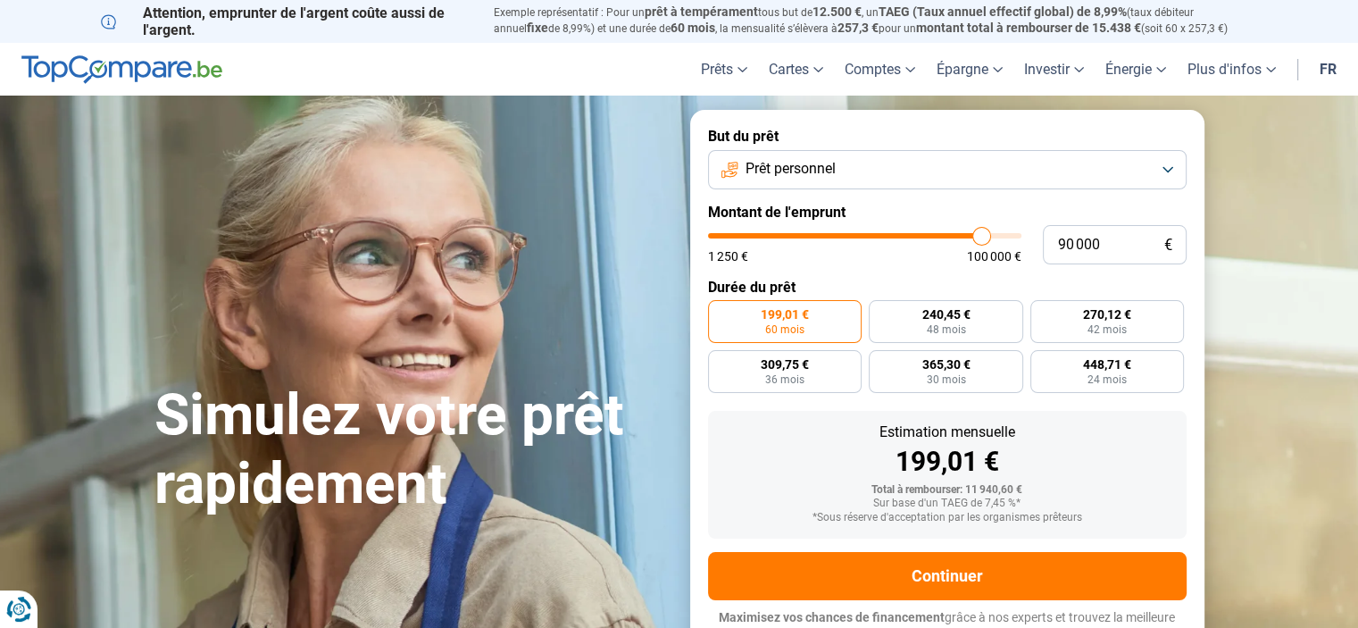
drag, startPoint x: 748, startPoint y: 242, endPoint x: 981, endPoint y: 229, distance: 233.4
click at [981, 233] on input "range" at bounding box center [864, 235] width 313 height 5
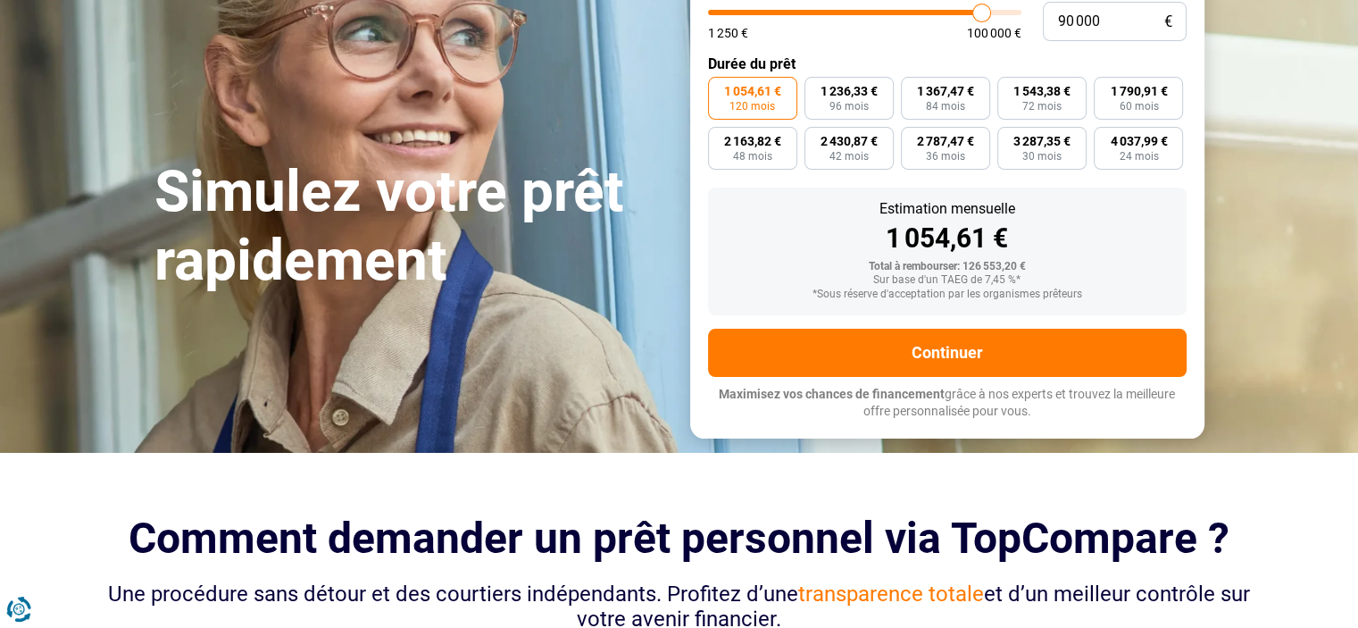
scroll to position [17, 0]
